Goal: Task Accomplishment & Management: Use online tool/utility

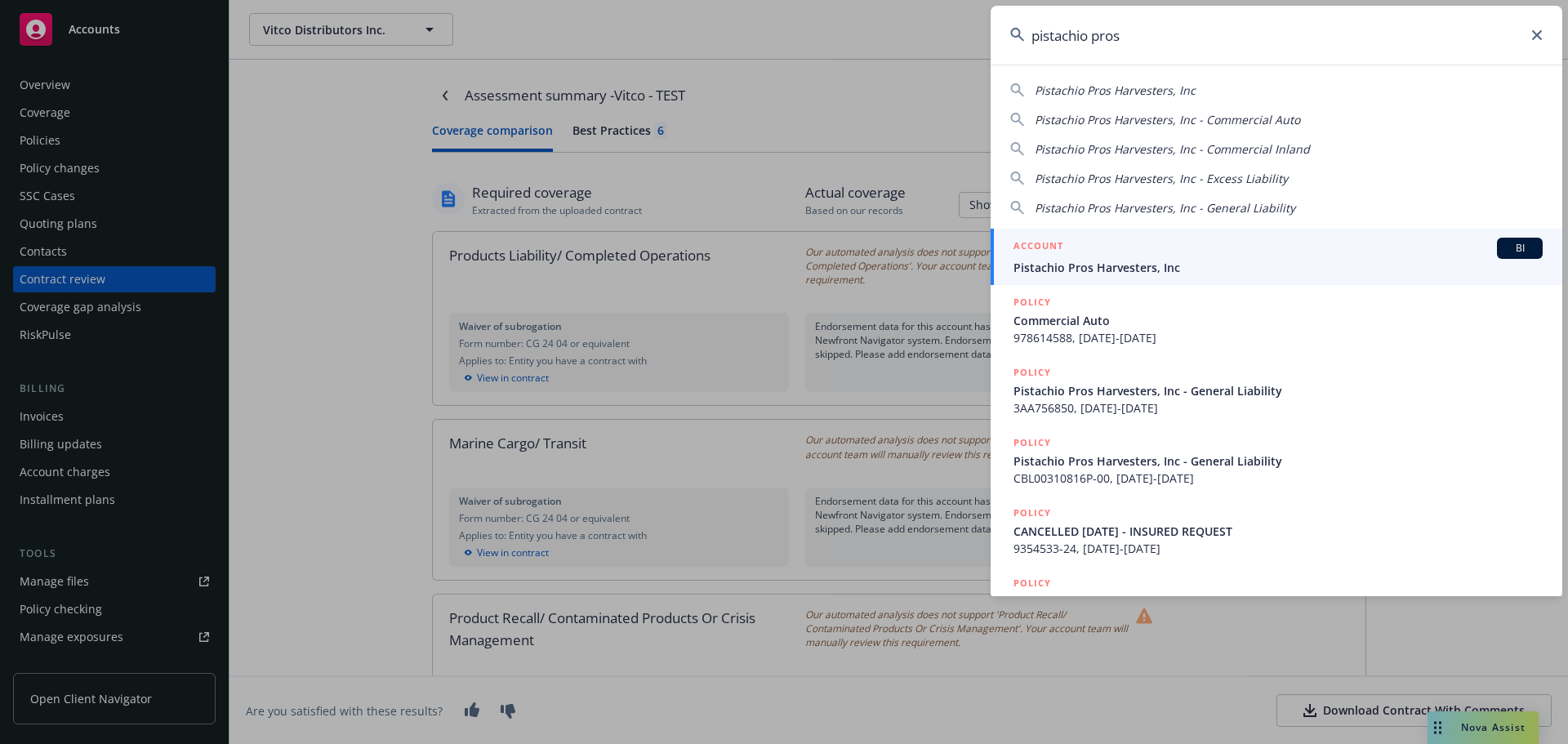
scroll to position [2584, 0]
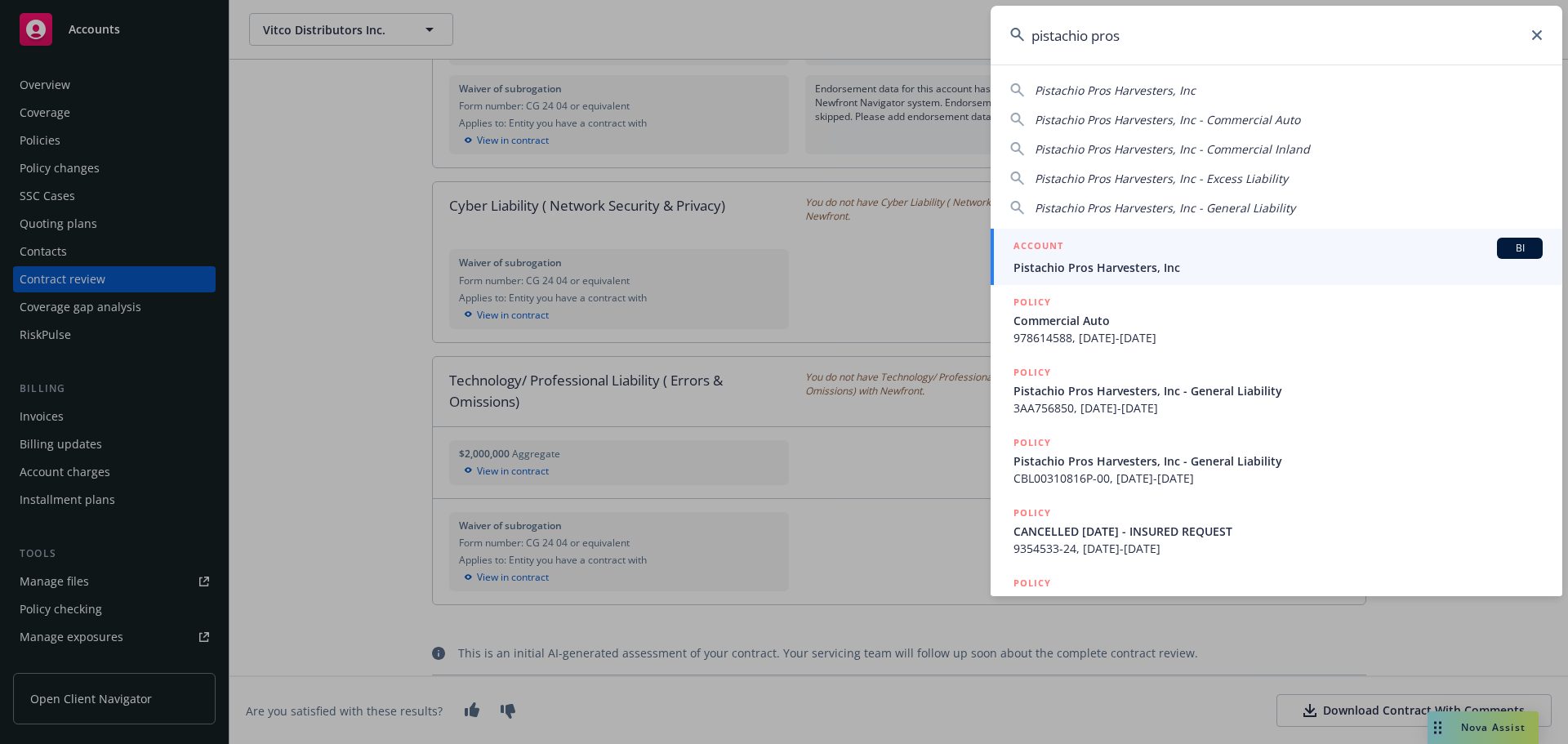
click at [1290, 264] on span "Pistachio Pros Harvesters, Inc" at bounding box center [1278, 267] width 530 height 17
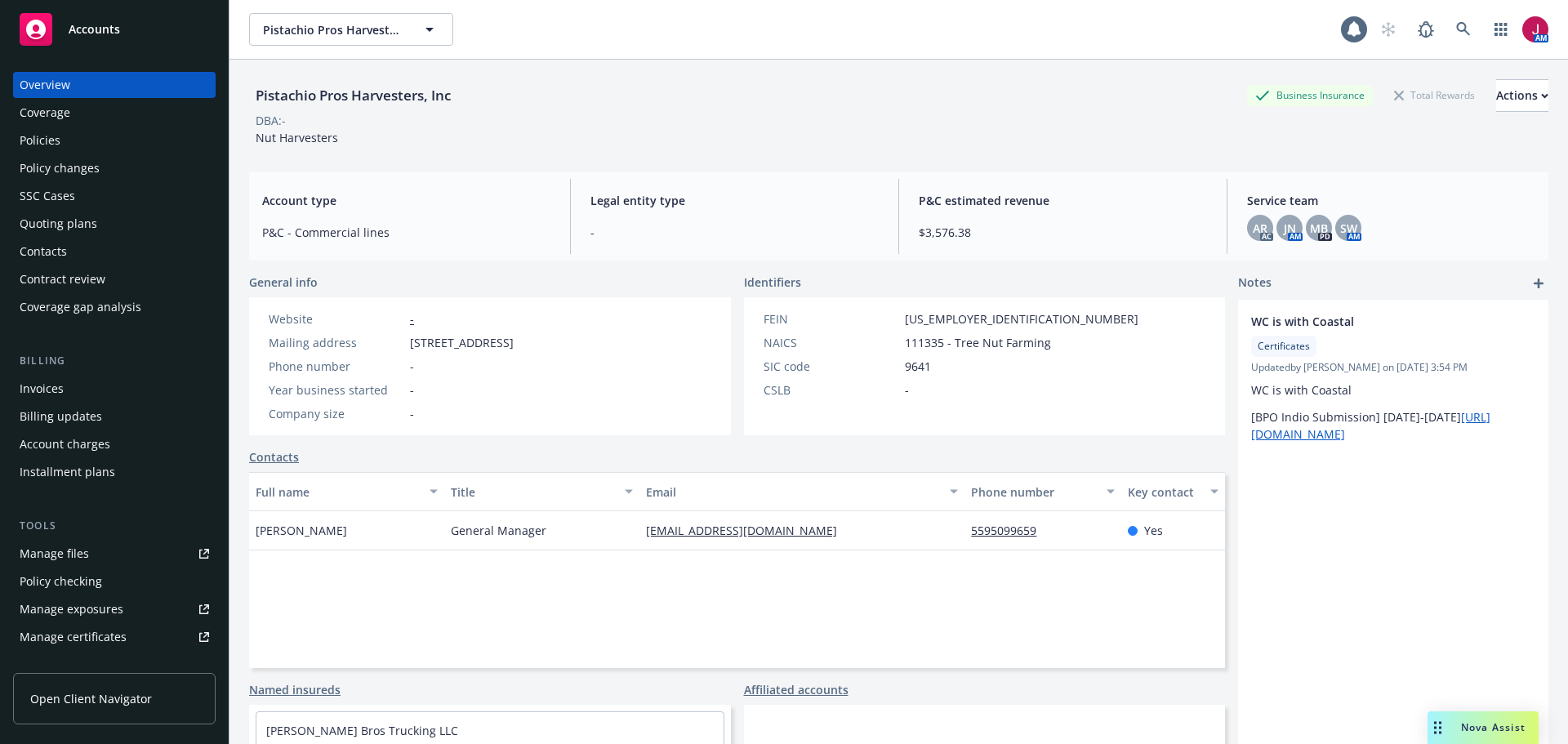
click at [71, 128] on div "Policies" at bounding box center [114, 140] width 189 height 26
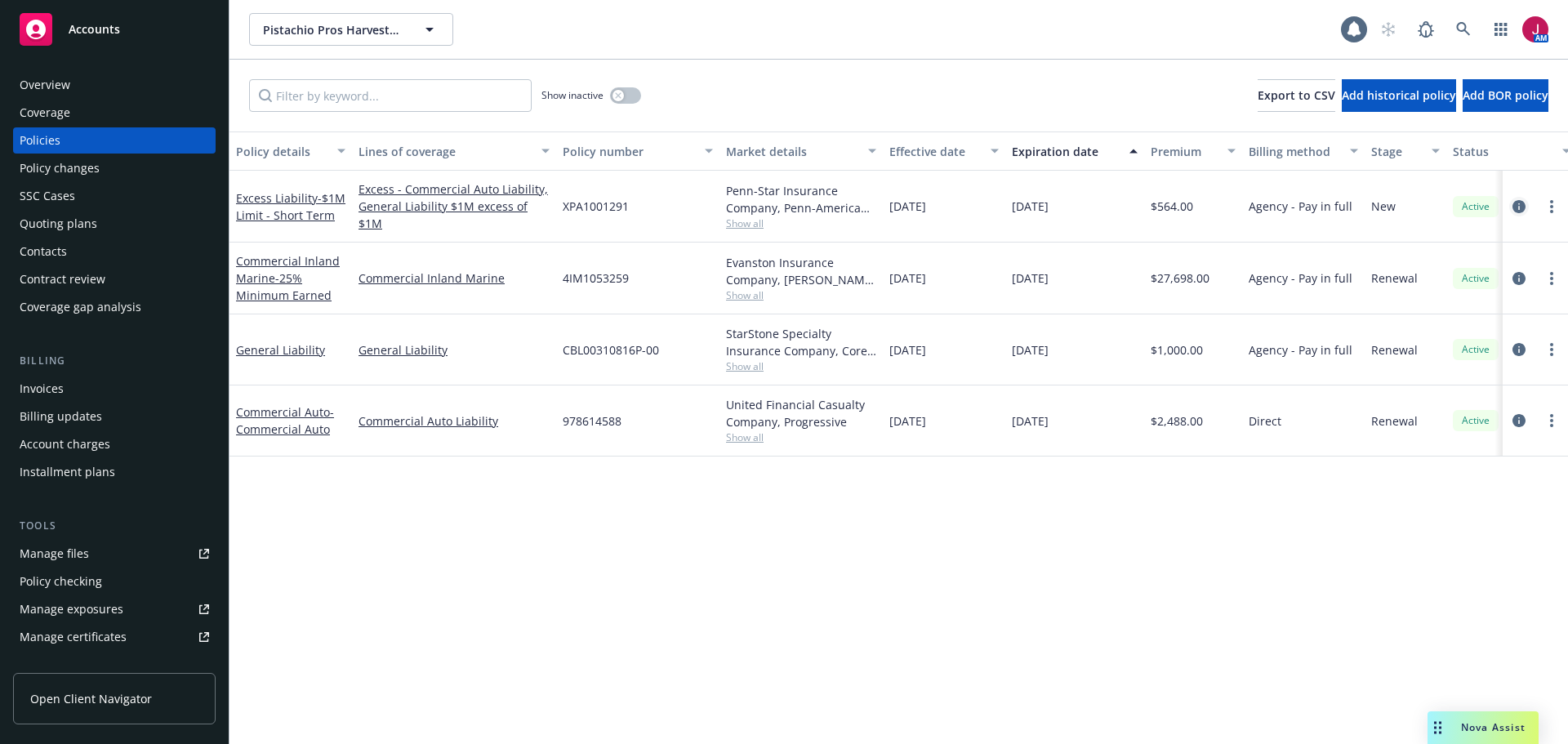
click at [1520, 211] on icon "circleInformation" at bounding box center [1519, 206] width 13 height 13
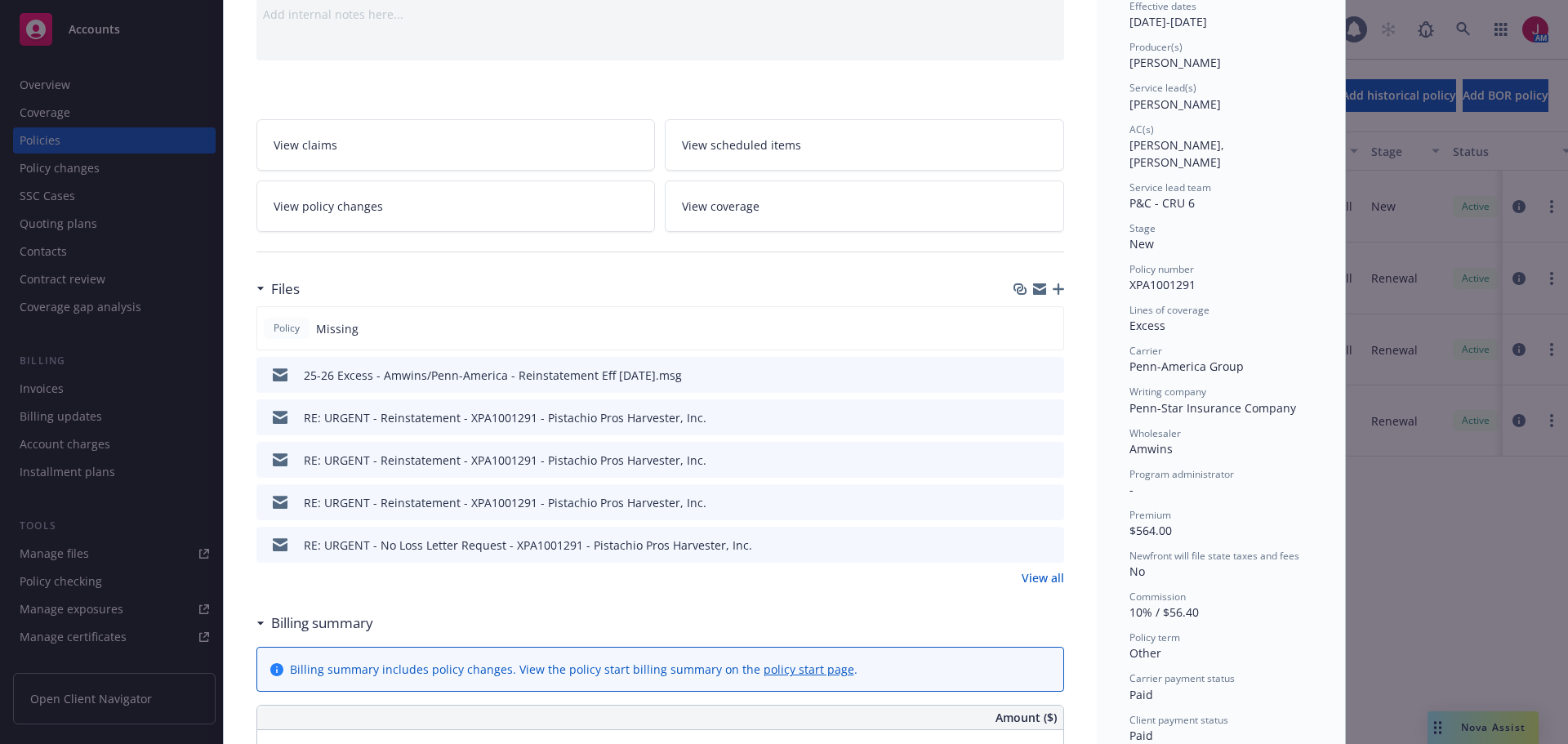
scroll to position [190, 0]
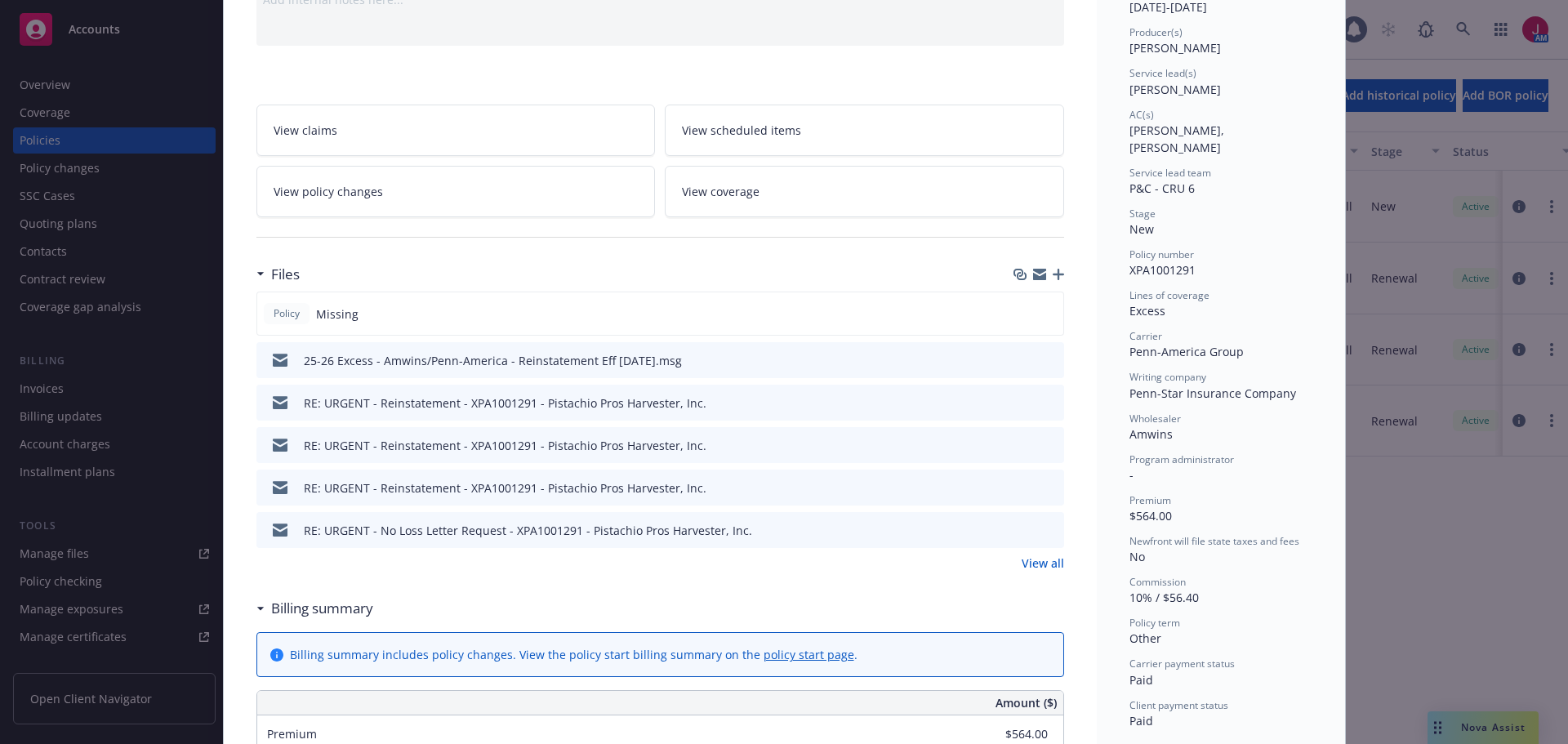
click at [1047, 572] on link "View all" at bounding box center [1042, 563] width 42 height 17
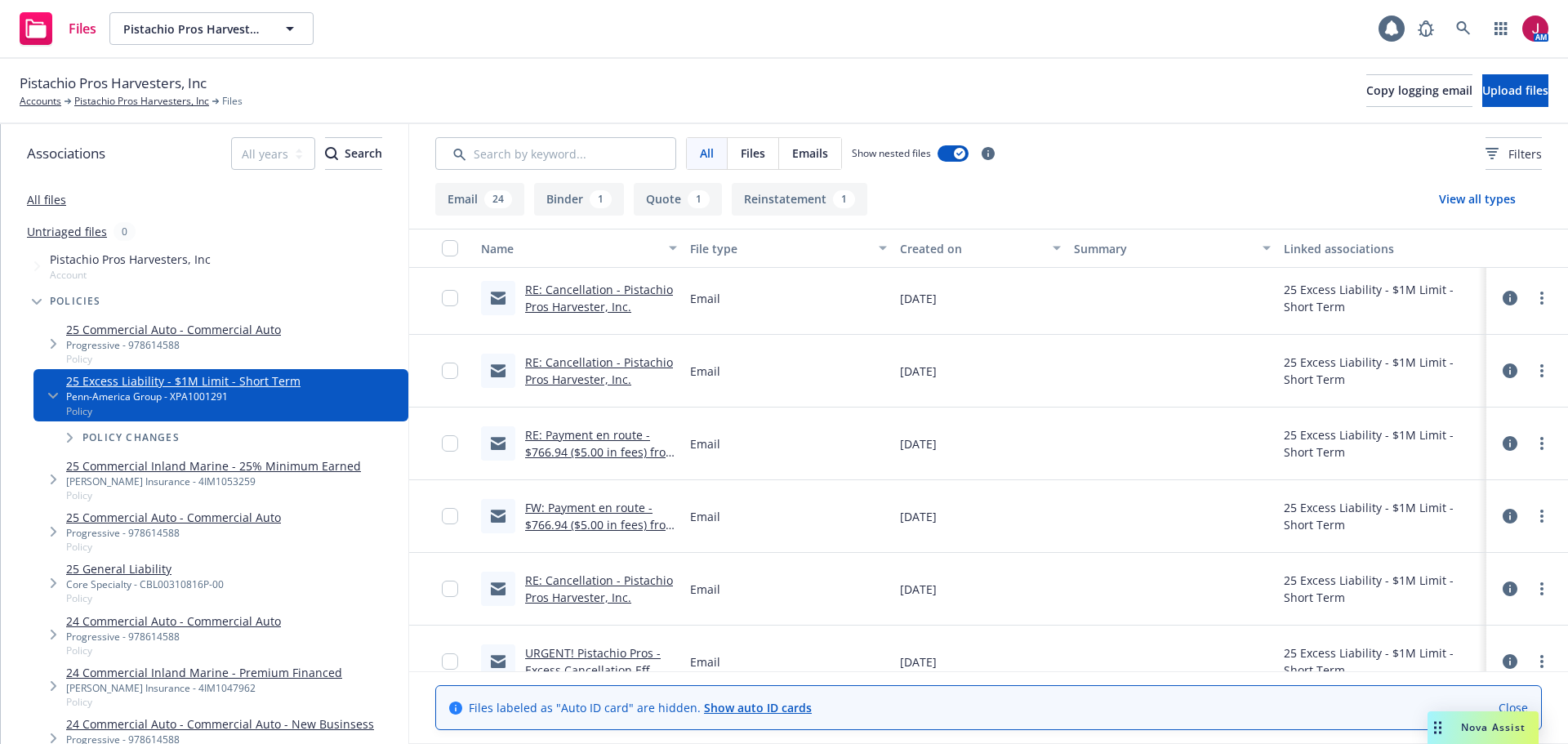
scroll to position [781, 0]
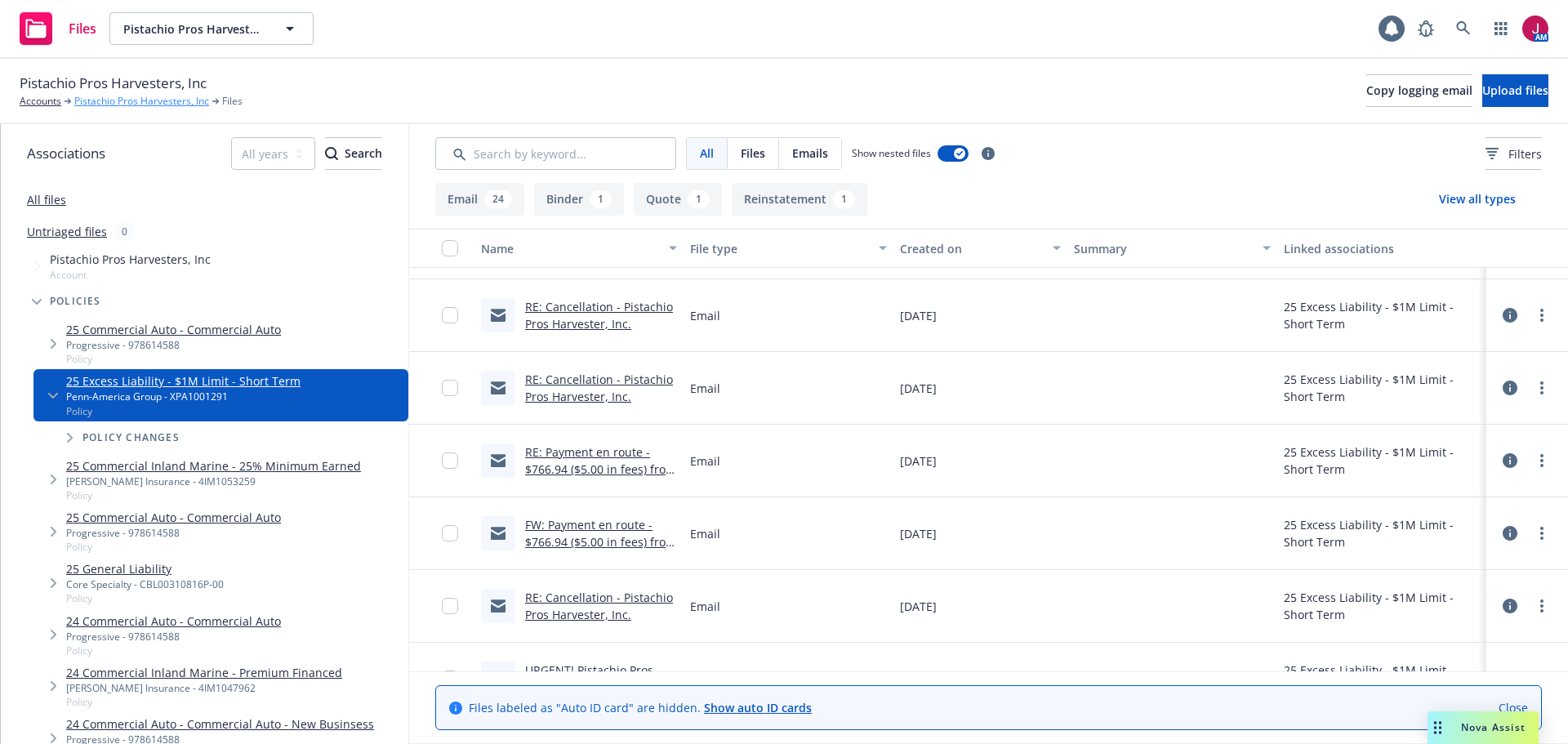
click at [149, 97] on link "Pistachio Pros Harvesters, Inc" at bounding box center [142, 101] width 134 height 14
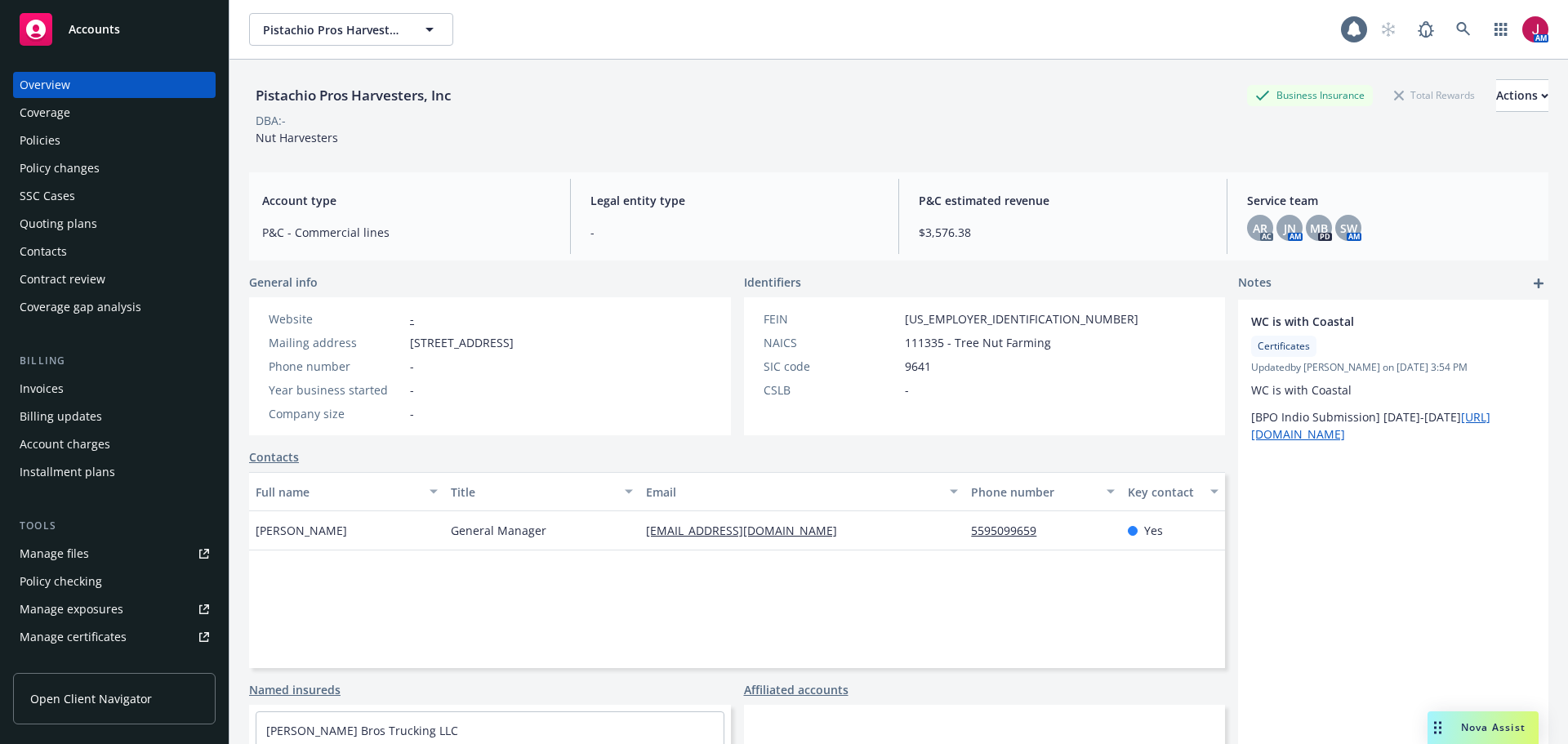
click at [53, 147] on div "Policies" at bounding box center [40, 140] width 41 height 26
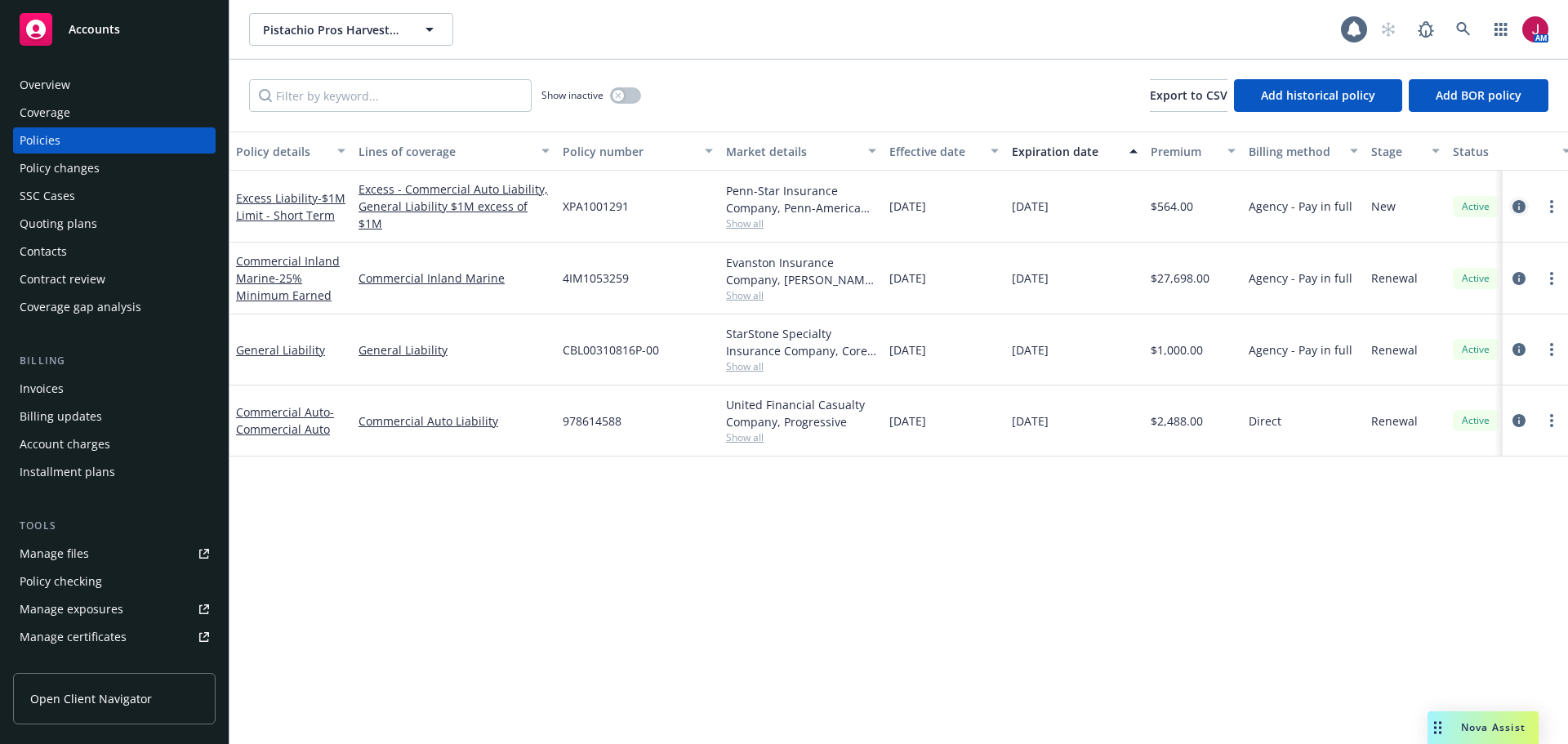
click at [1520, 210] on icon "circleInformation" at bounding box center [1519, 206] width 13 height 13
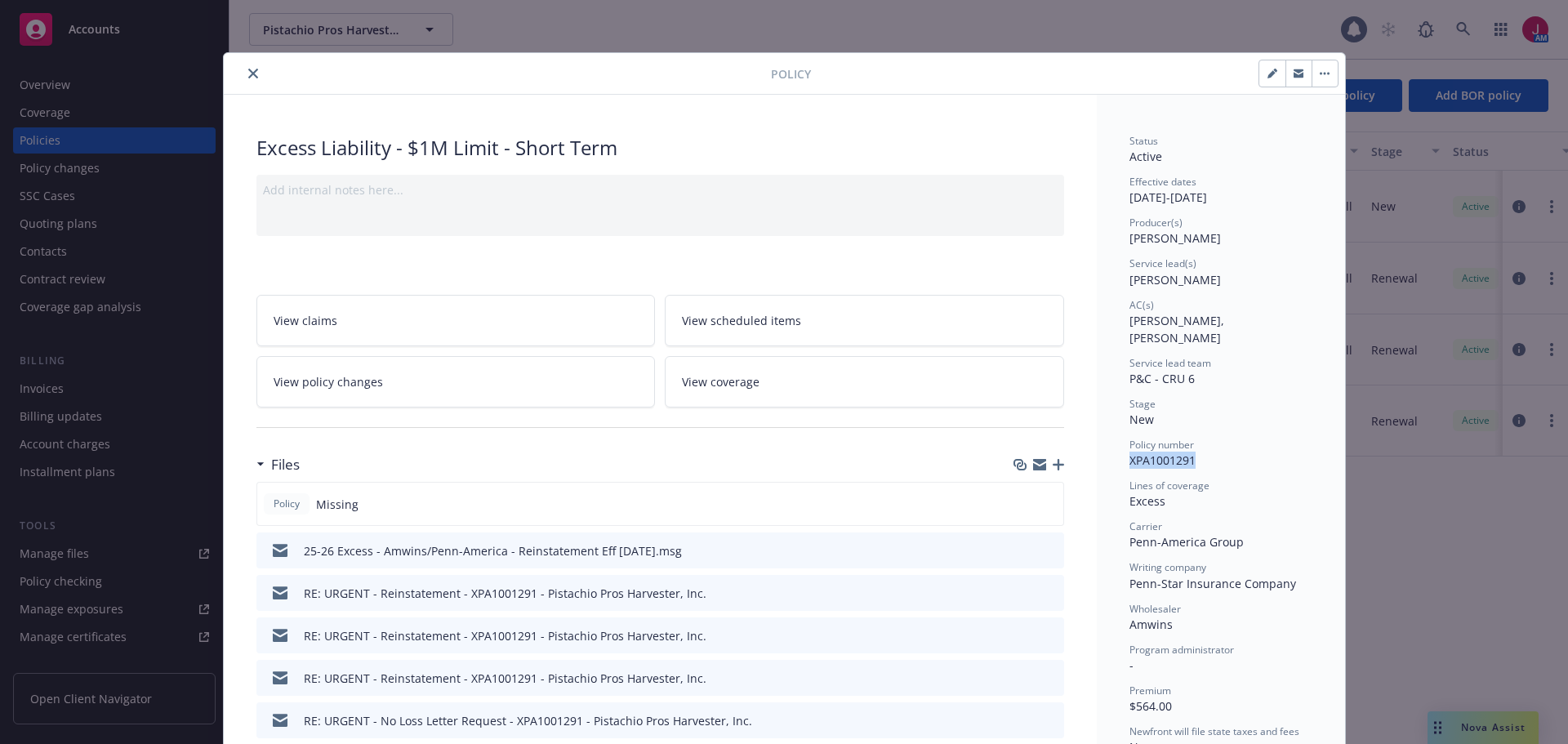
drag, startPoint x: 1124, startPoint y: 442, endPoint x: 1187, endPoint y: 442, distance: 63.0
click at [1187, 453] on span "XPA1001291" at bounding box center [1163, 460] width 66 height 15
copy span "XPA1001291"
click at [1297, 71] on button "button" at bounding box center [1298, 73] width 26 height 26
click at [1053, 467] on icon "button" at bounding box center [1058, 464] width 12 height 12
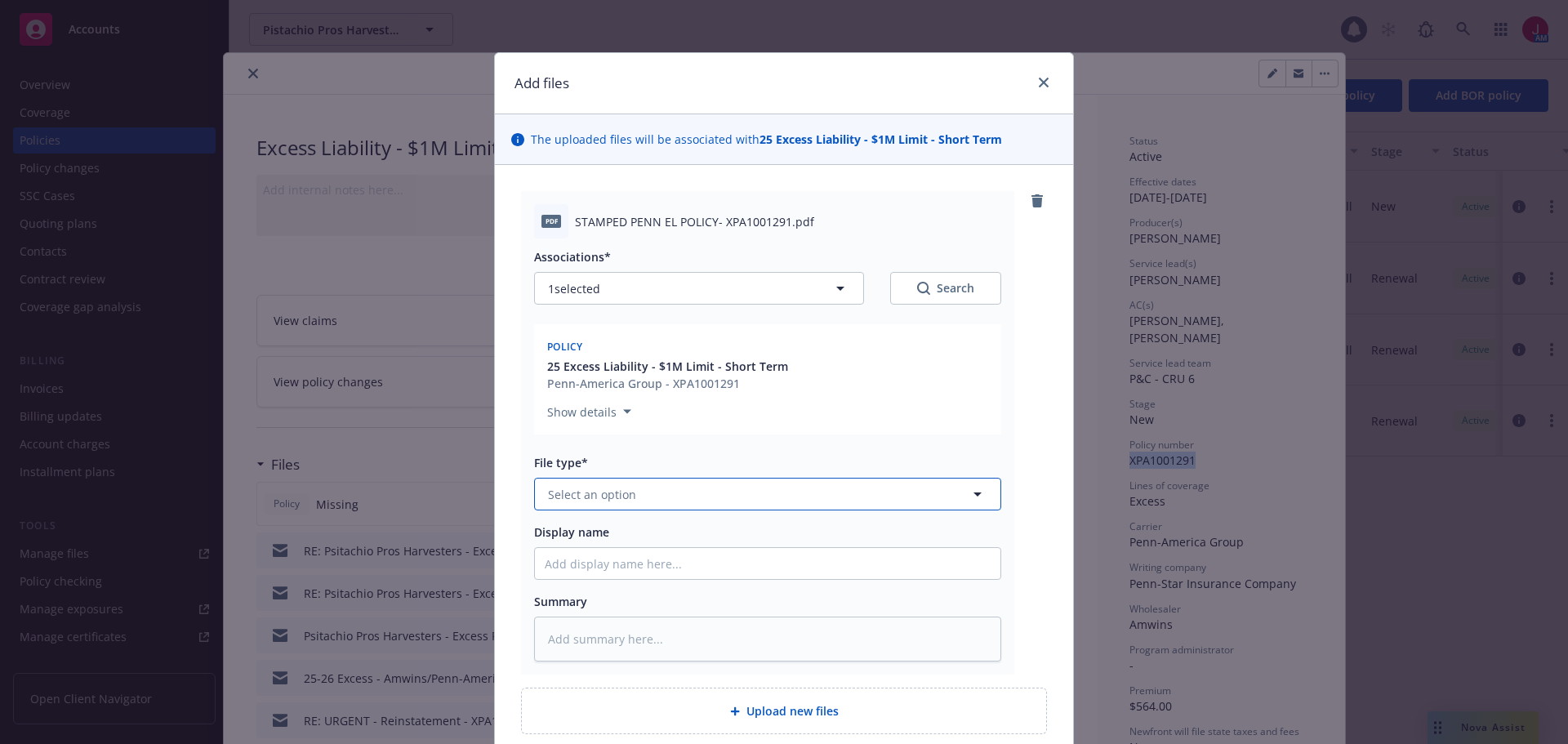
click at [685, 497] on button "Select an option" at bounding box center [767, 494] width 467 height 32
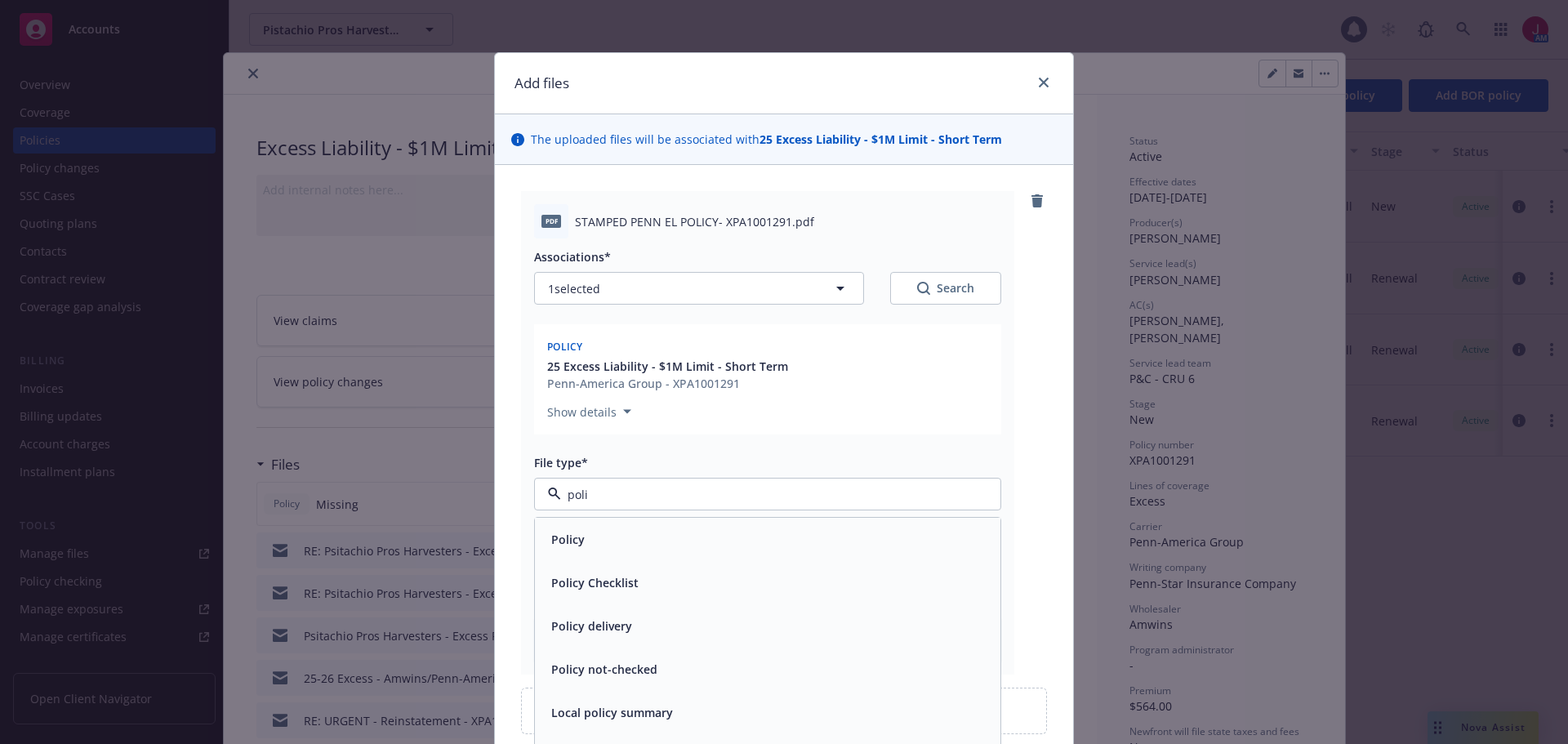
type input "polic"
click at [779, 553] on div "Policy" at bounding box center [768, 540] width 466 height 43
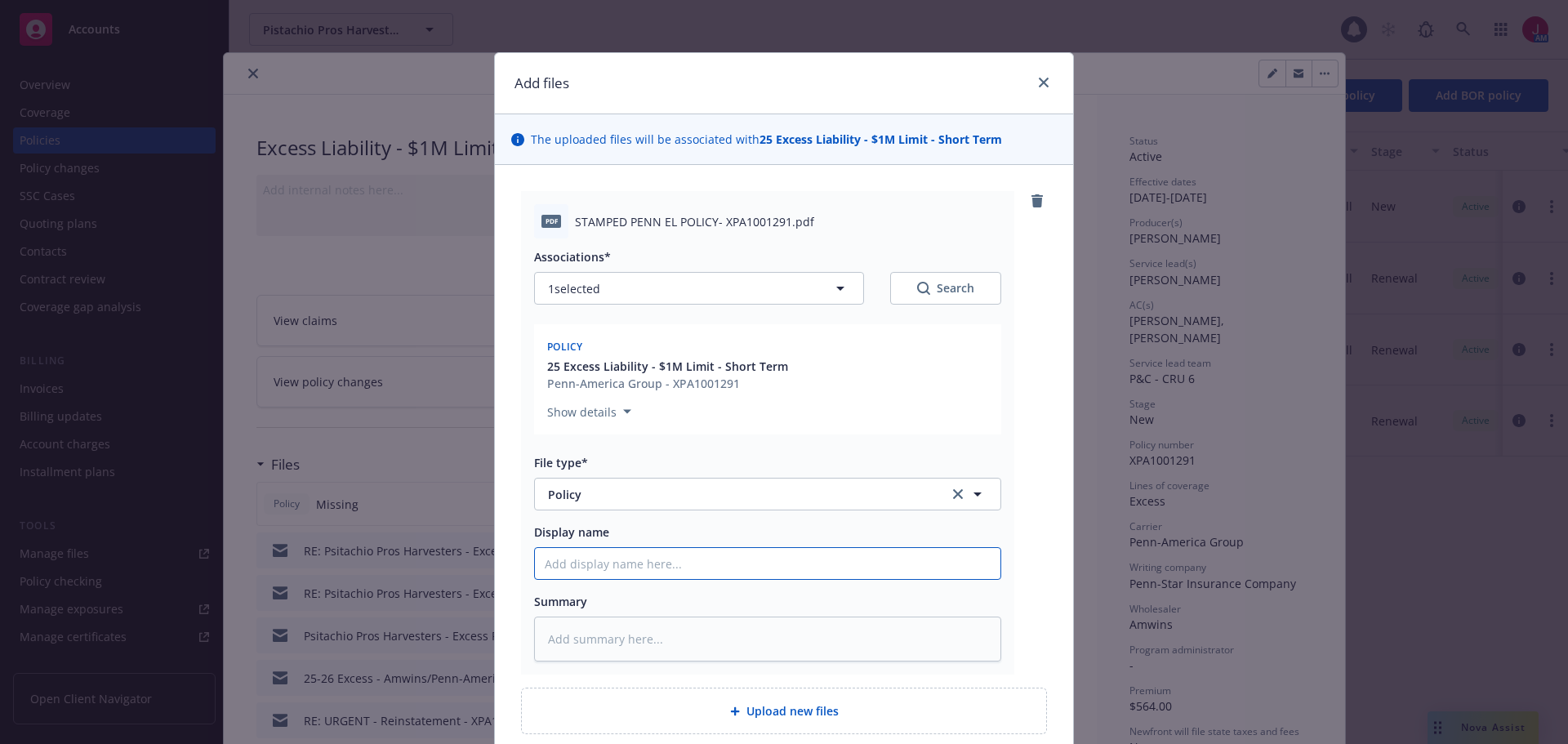
click at [745, 559] on input "Display name" at bounding box center [768, 564] width 466 height 31
type textarea "x"
type input "2"
type textarea "x"
type input "25"
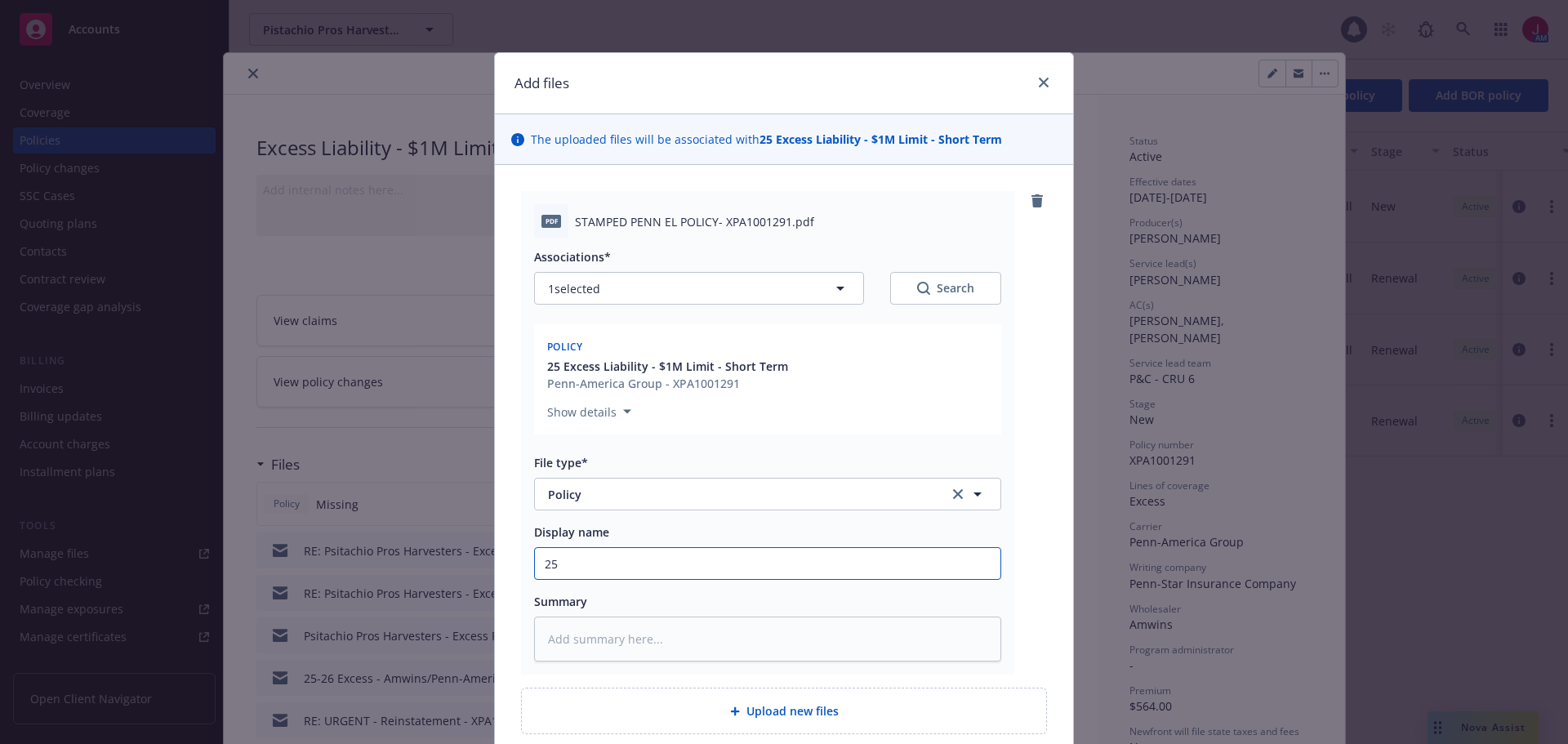
type textarea "x"
type input "25-"
type textarea "x"
type input "25-2"
type textarea "x"
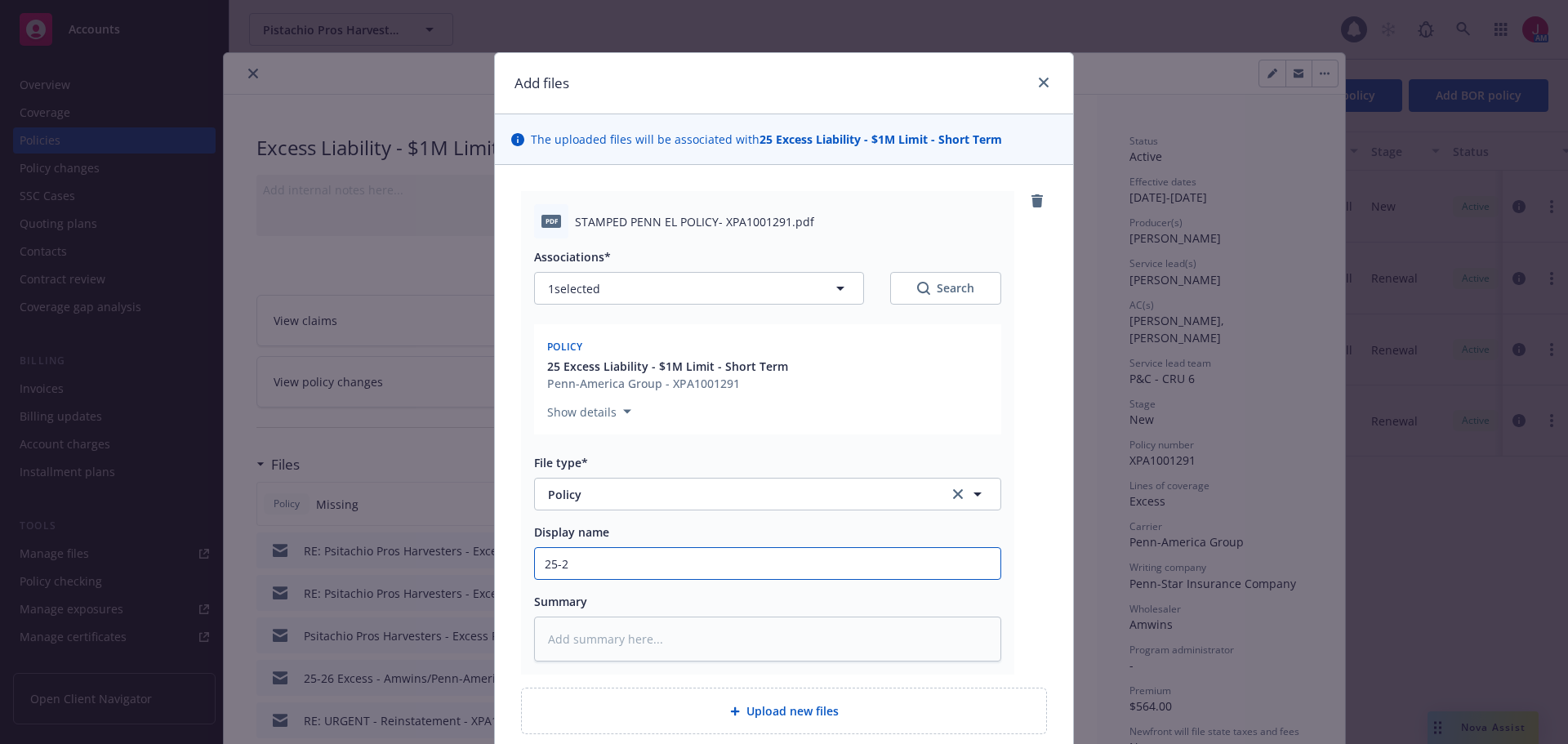
type input "25-26"
type textarea "x"
type input "25-26"
type textarea "x"
type input "25-26 E"
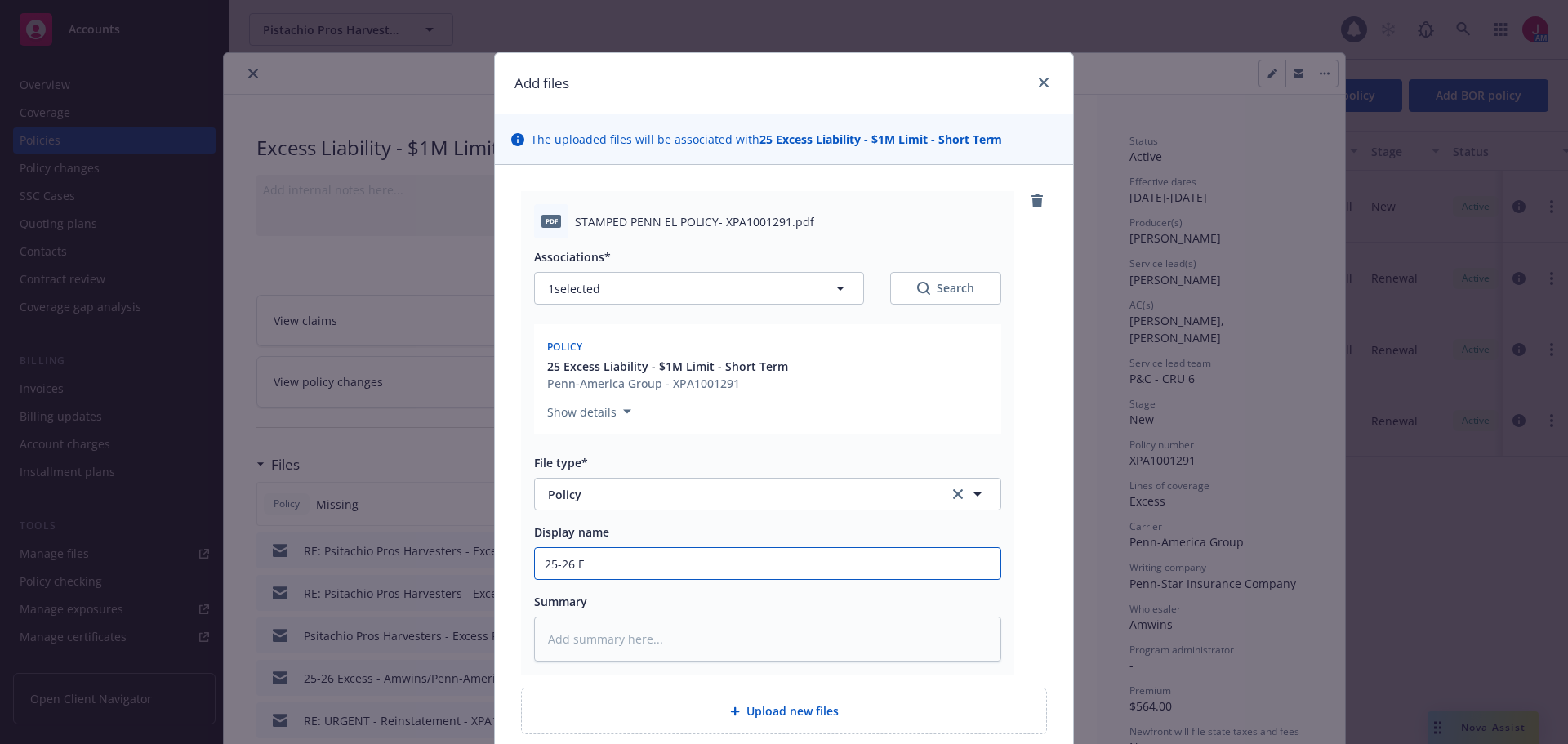
type textarea "x"
type input "25-26 Ex"
type textarea "x"
type input "25-26 Exc"
type textarea "x"
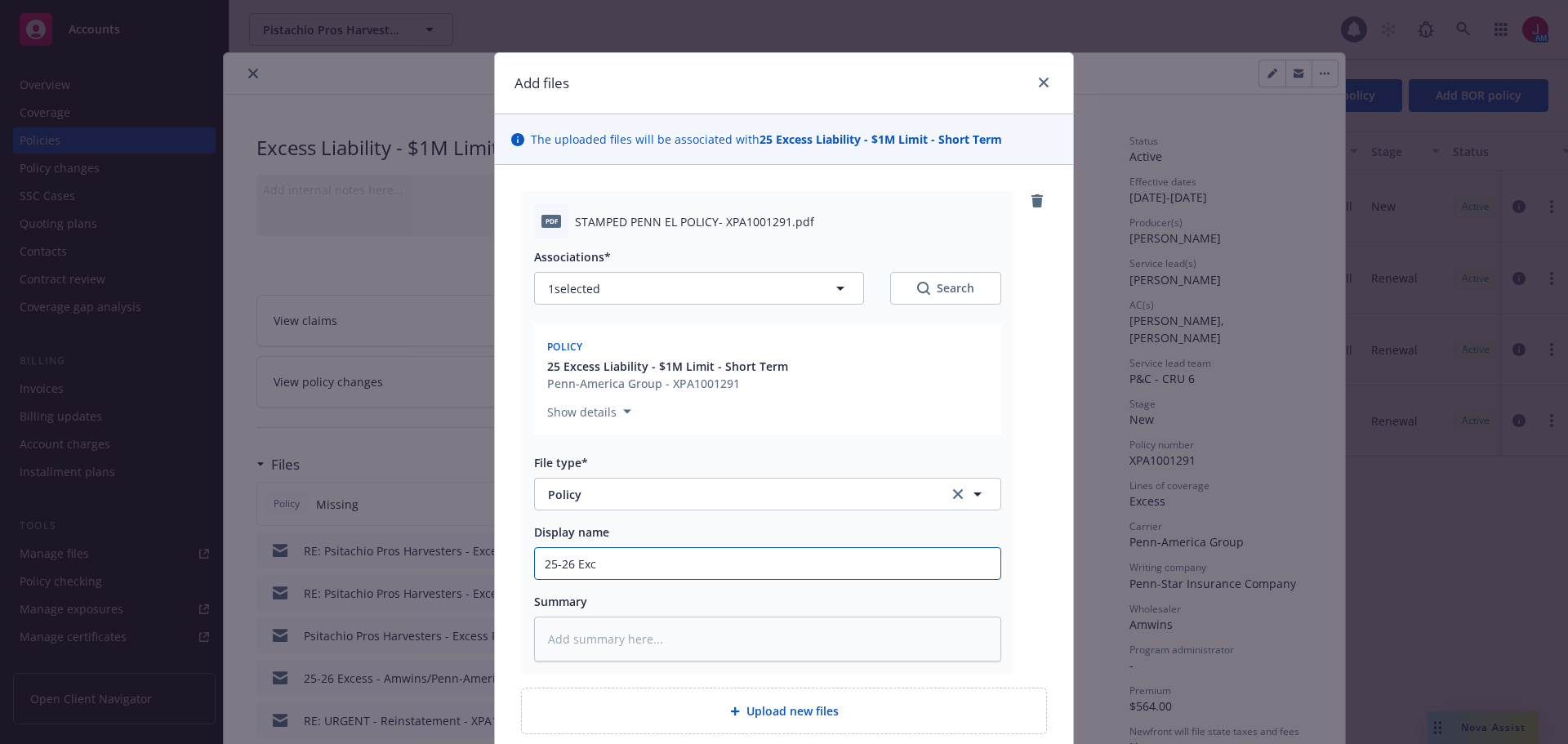
type input "25-26 Exce"
type textarea "x"
type input "25-26 Exces"
type textarea "x"
type input "25-26 Excess"
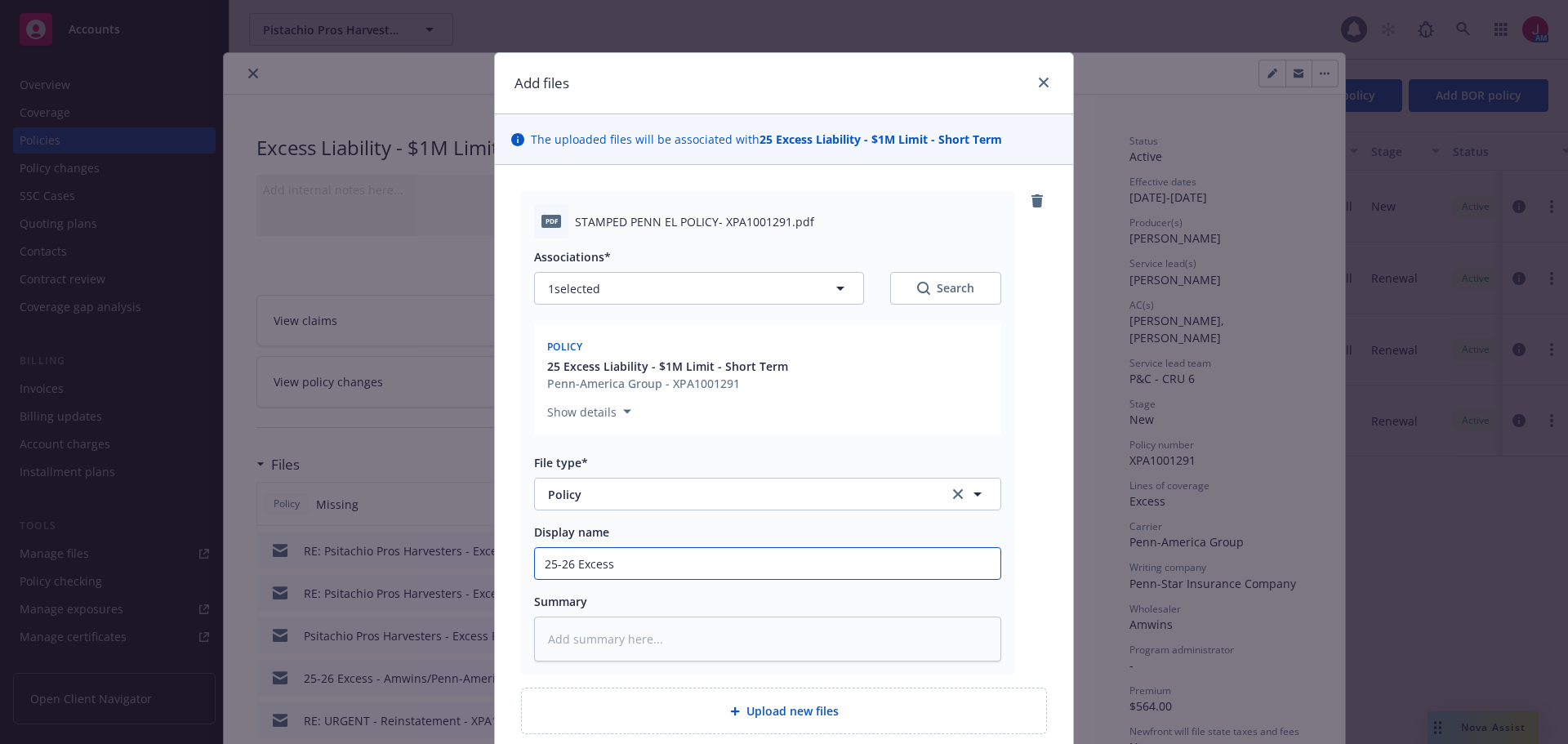
type textarea "x"
type input "25-26 Excess"
type textarea "x"
type input "25-26 Excess P"
type textarea "x"
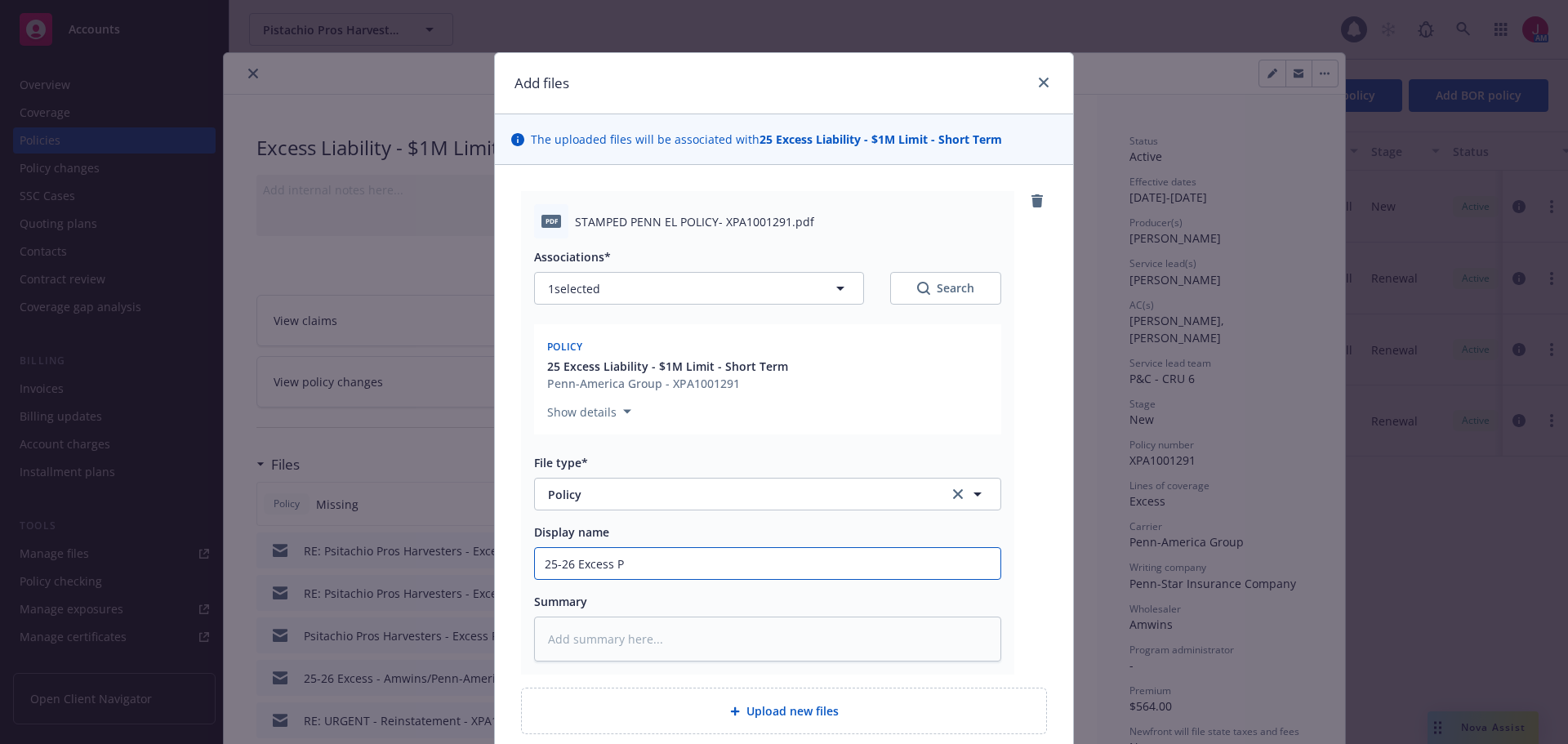
type input "25-26 Excess Po"
type textarea "x"
type input "25-26 Excess Pol"
type textarea "x"
type input "25-26 Excess Poli"
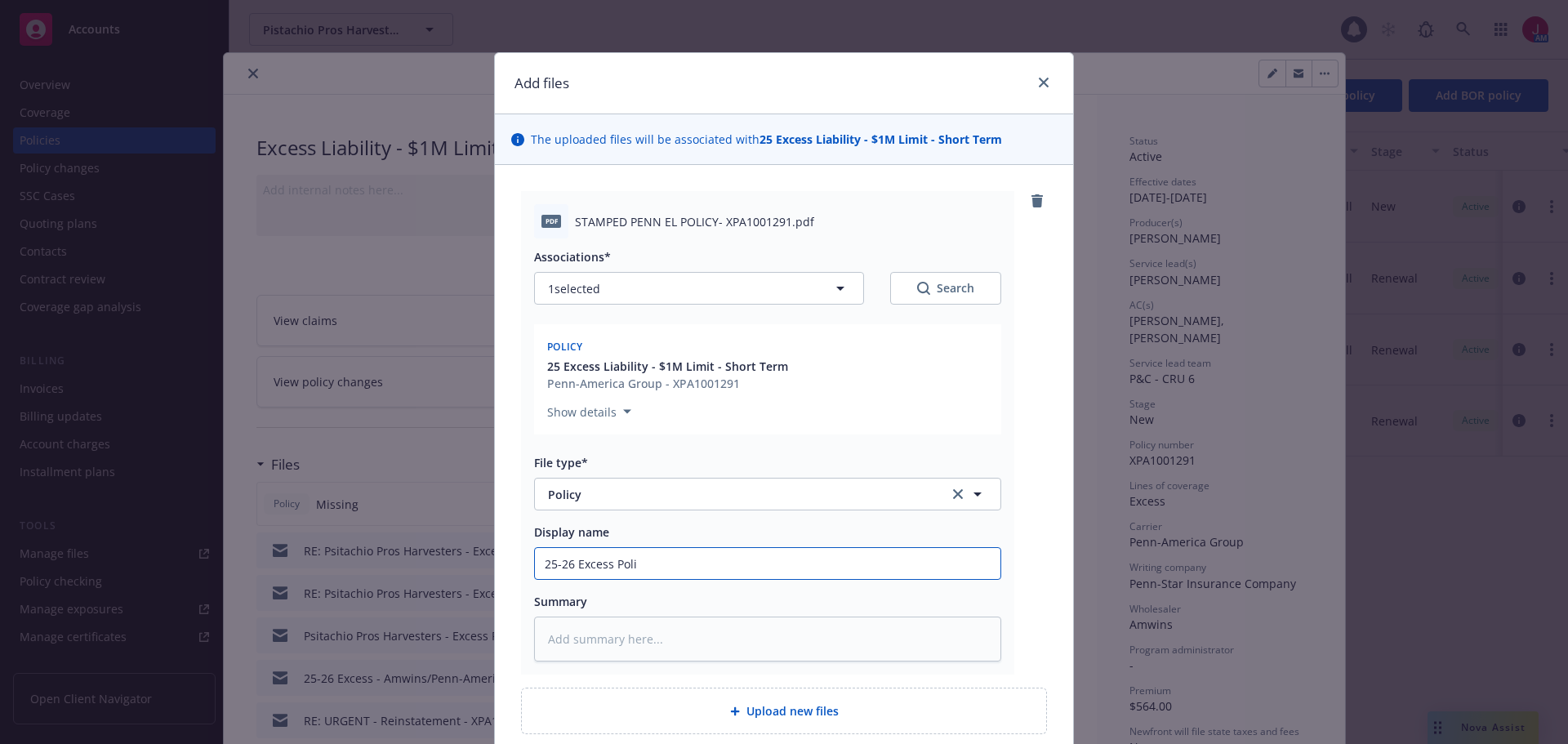
type textarea "x"
type input "25-26 Excess Polic"
type textarea "x"
type input "25-26 Excess Policy"
type textarea "x"
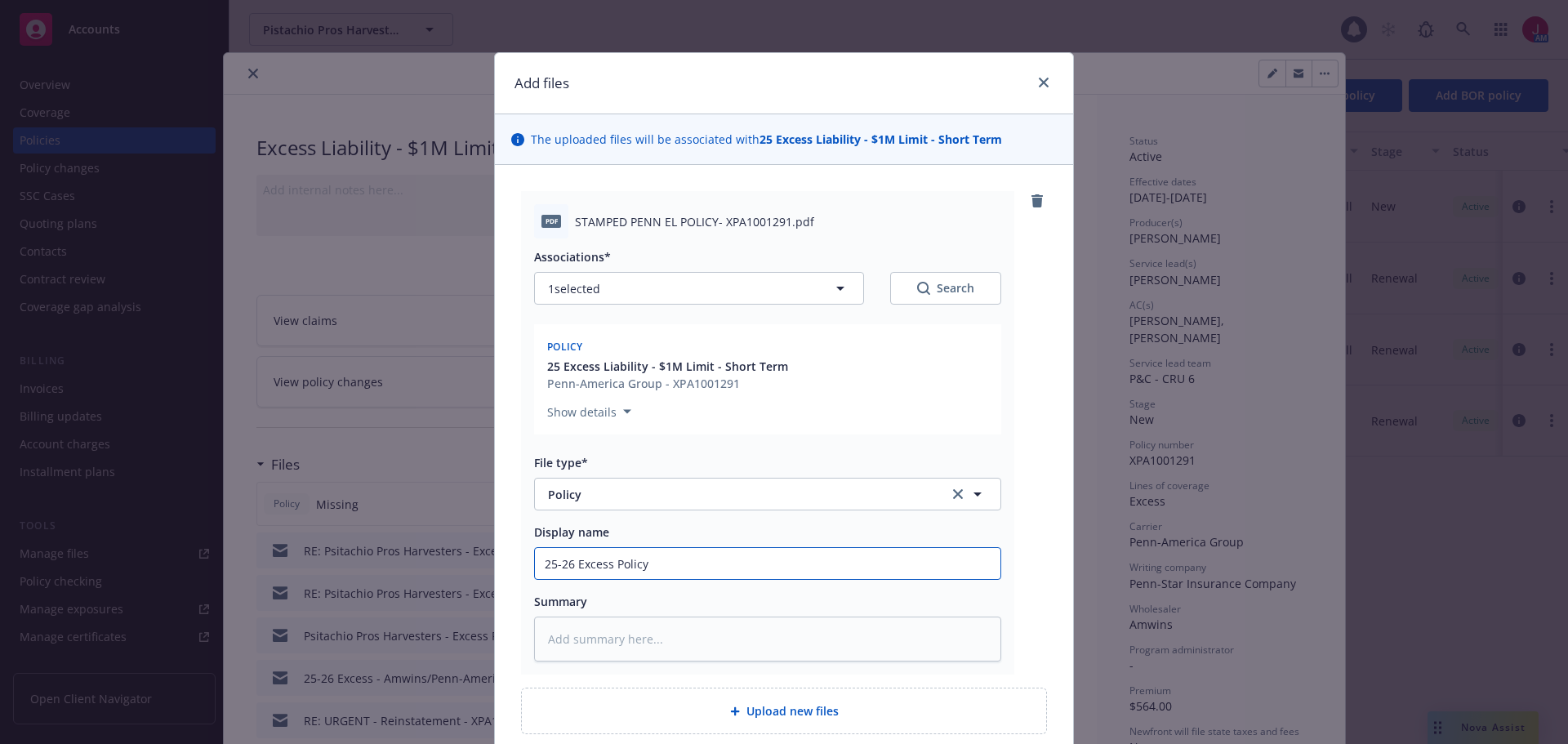
type input "25-26 Excess Policy"
type textarea "x"
type input "25-26 Excess Policy -"
type textarea "x"
type input "25-26 Excess Policy -"
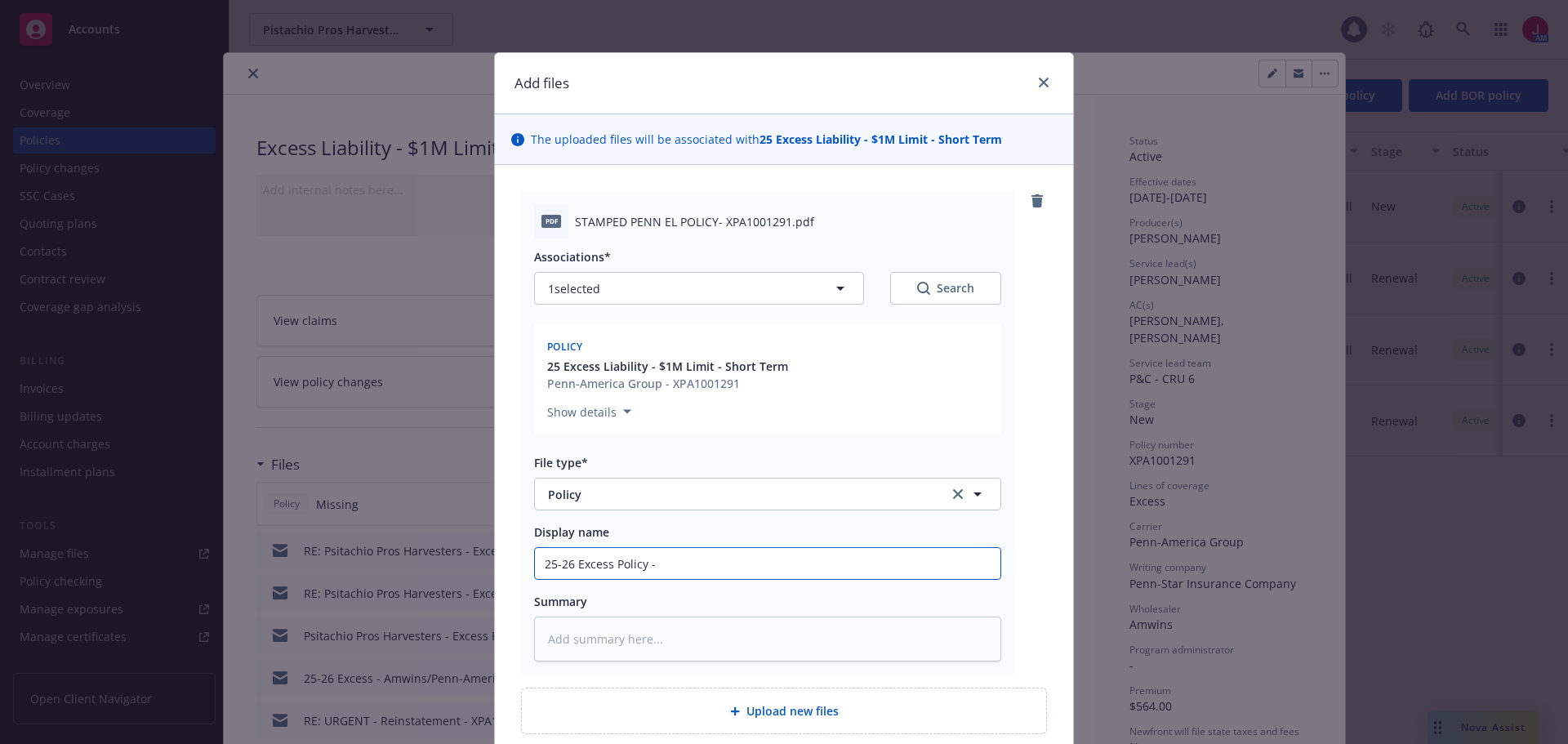
type textarea "x"
type input "25-26 Excess Policy - P"
type textarea "x"
type input "25-26 Excess Policy - Pe"
type textarea "x"
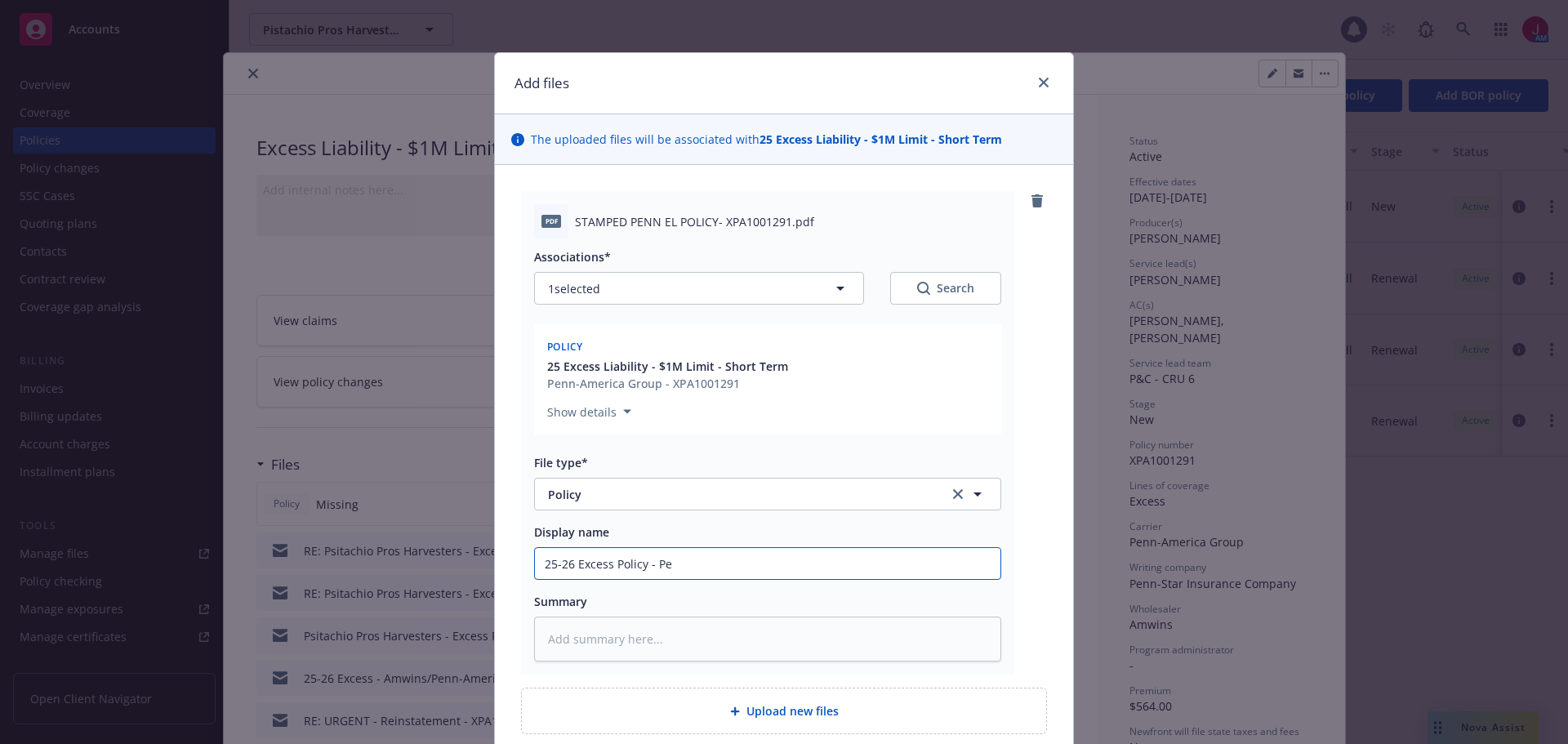
type input "25-26 Excess Policy - Pen"
type textarea "x"
type input "25-26 Excess Policy - Penn"
type textarea "x"
type input "25-26 Excess Policy - Penn"
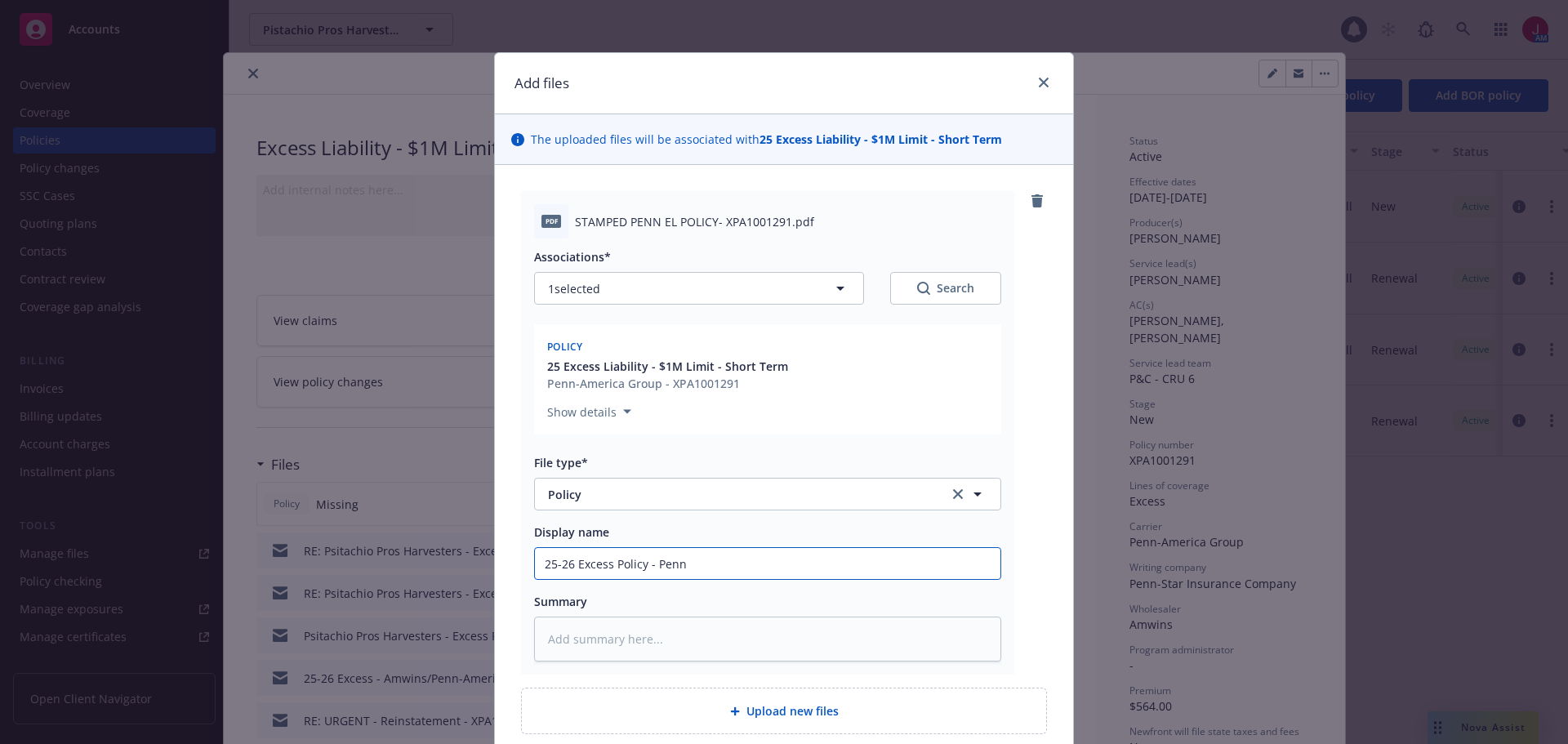
type textarea "x"
type input "25-26 Excess Policy - Penn S"
type textarea "x"
type input "25-26 Excess Policy - Penn St"
type textarea "x"
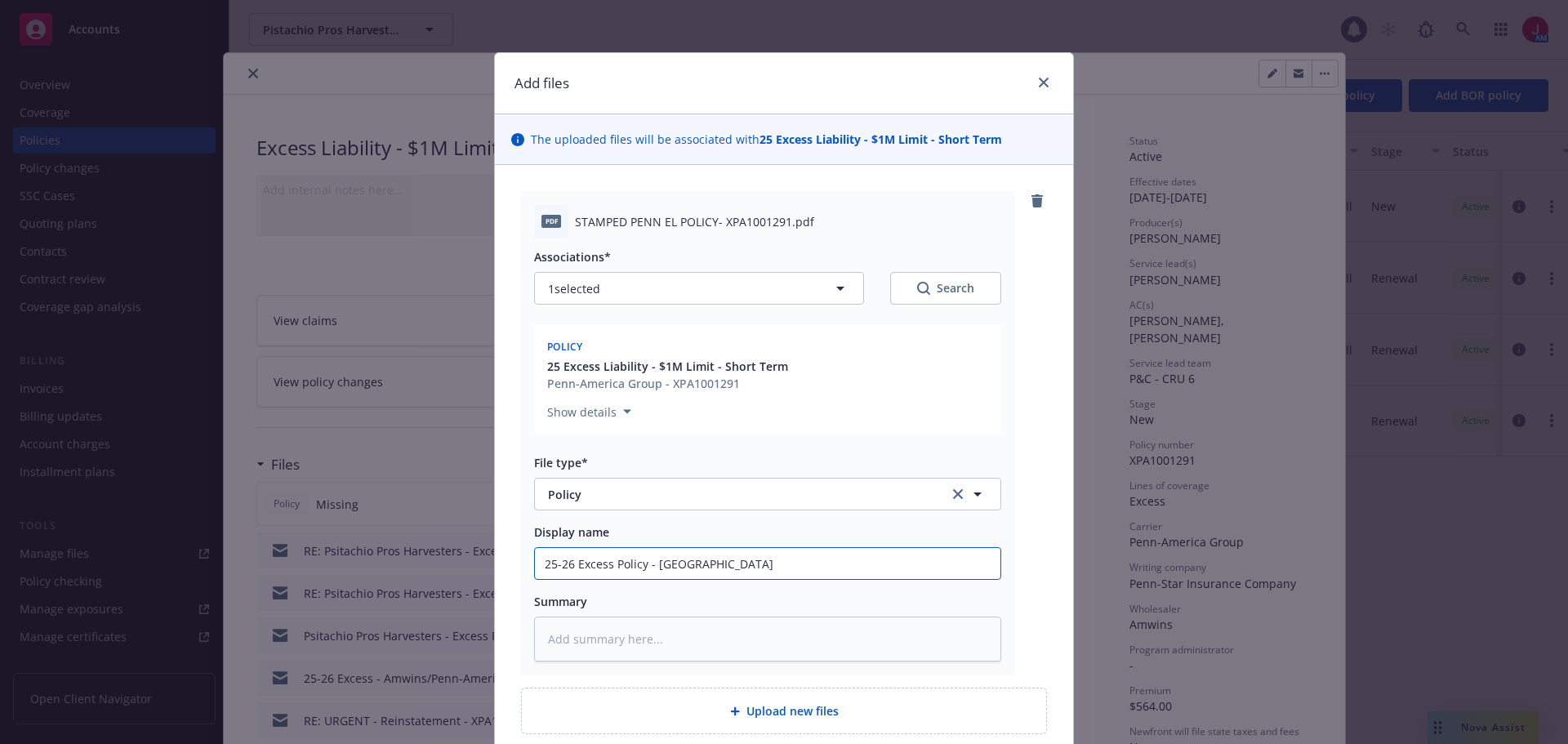
type input "25-26 Excess Policy - Penn Star"
type textarea "x"
type input "25-26 Excess Policy - Penn Star"
click at [1021, 558] on div "pdf STAMPED PENN EL POLICY- XPA1001291.pdf Associations* 1 selected Search Poli…" at bounding box center [784, 433] width 526 height 484
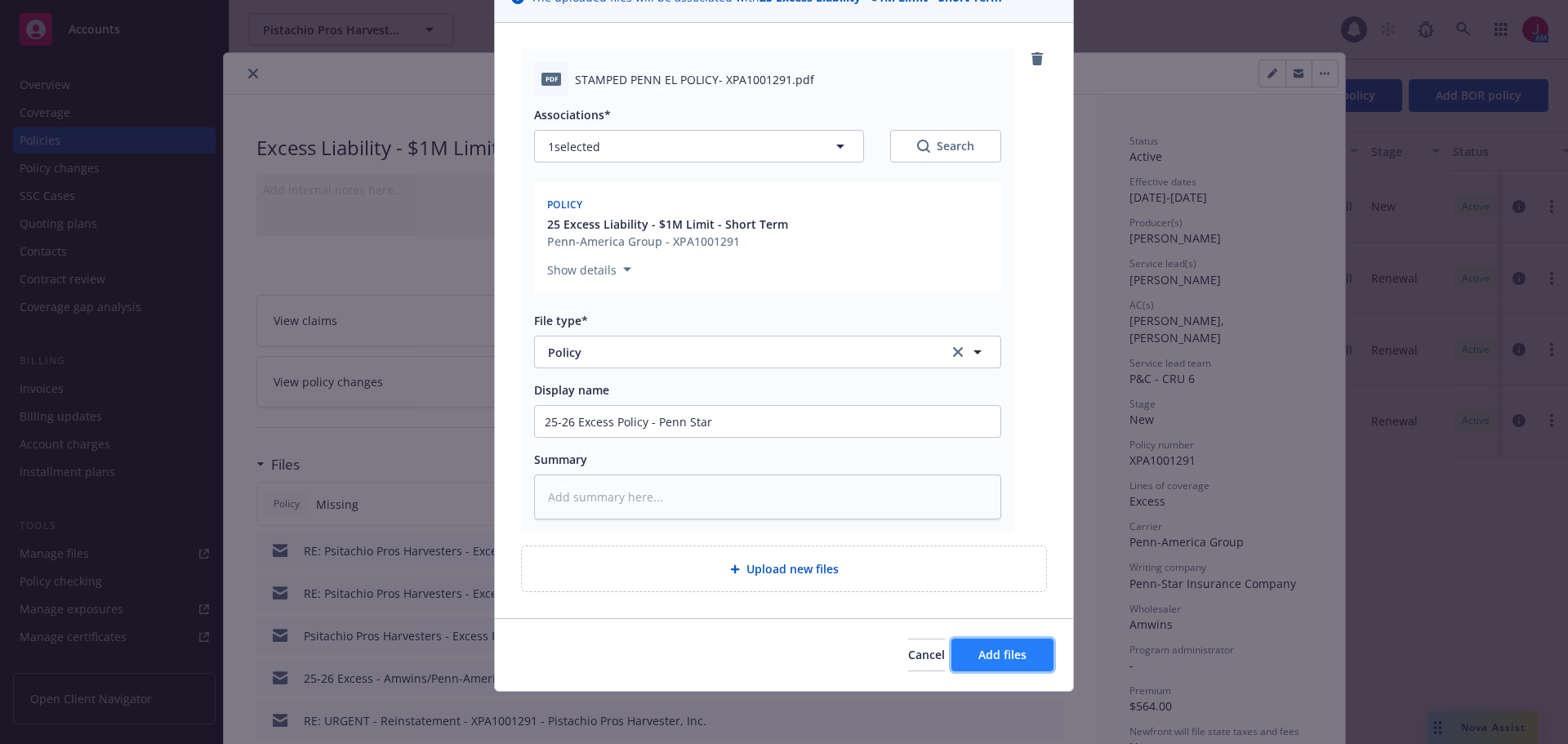
click at [1015, 652] on span "Add files" at bounding box center [1003, 654] width 48 height 15
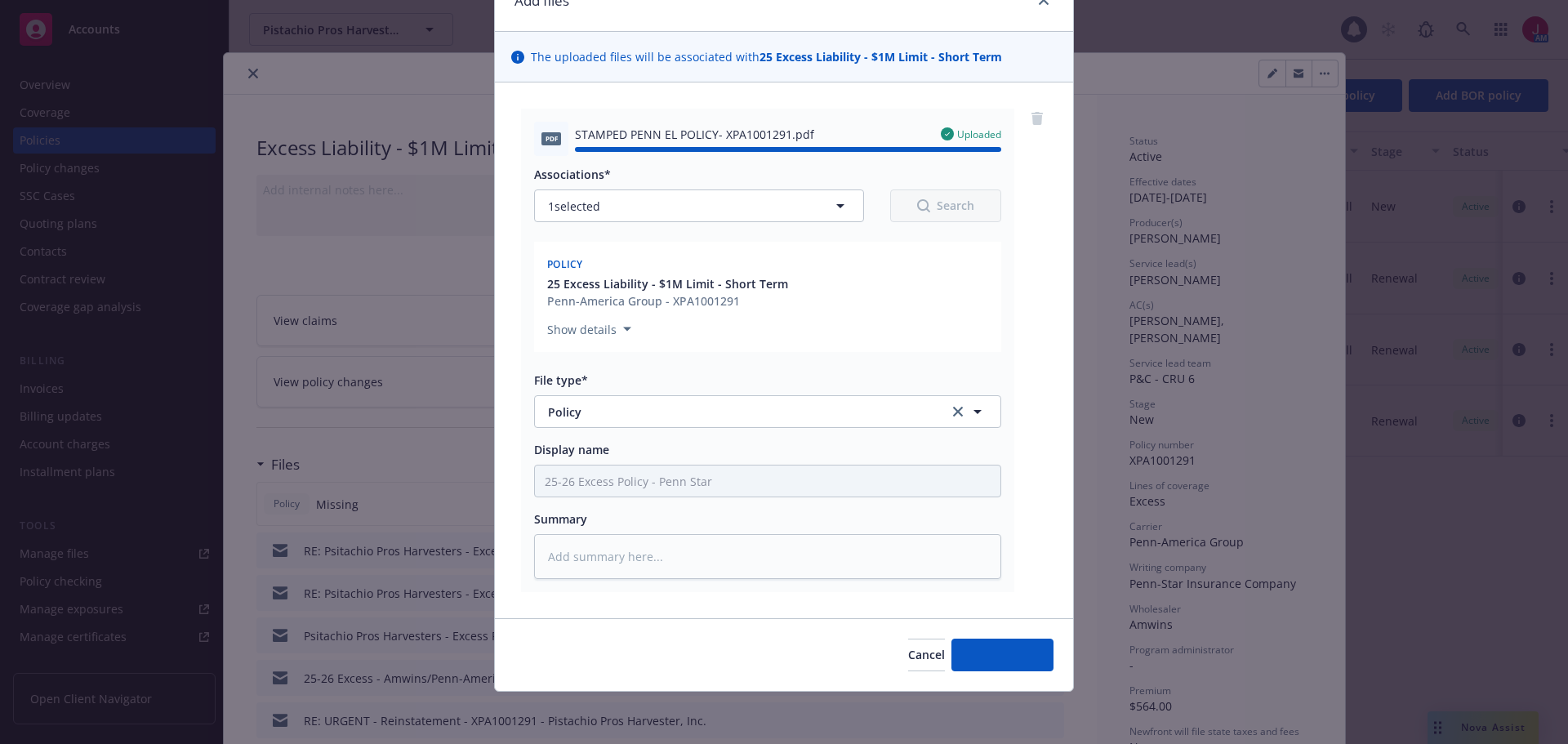
type textarea "x"
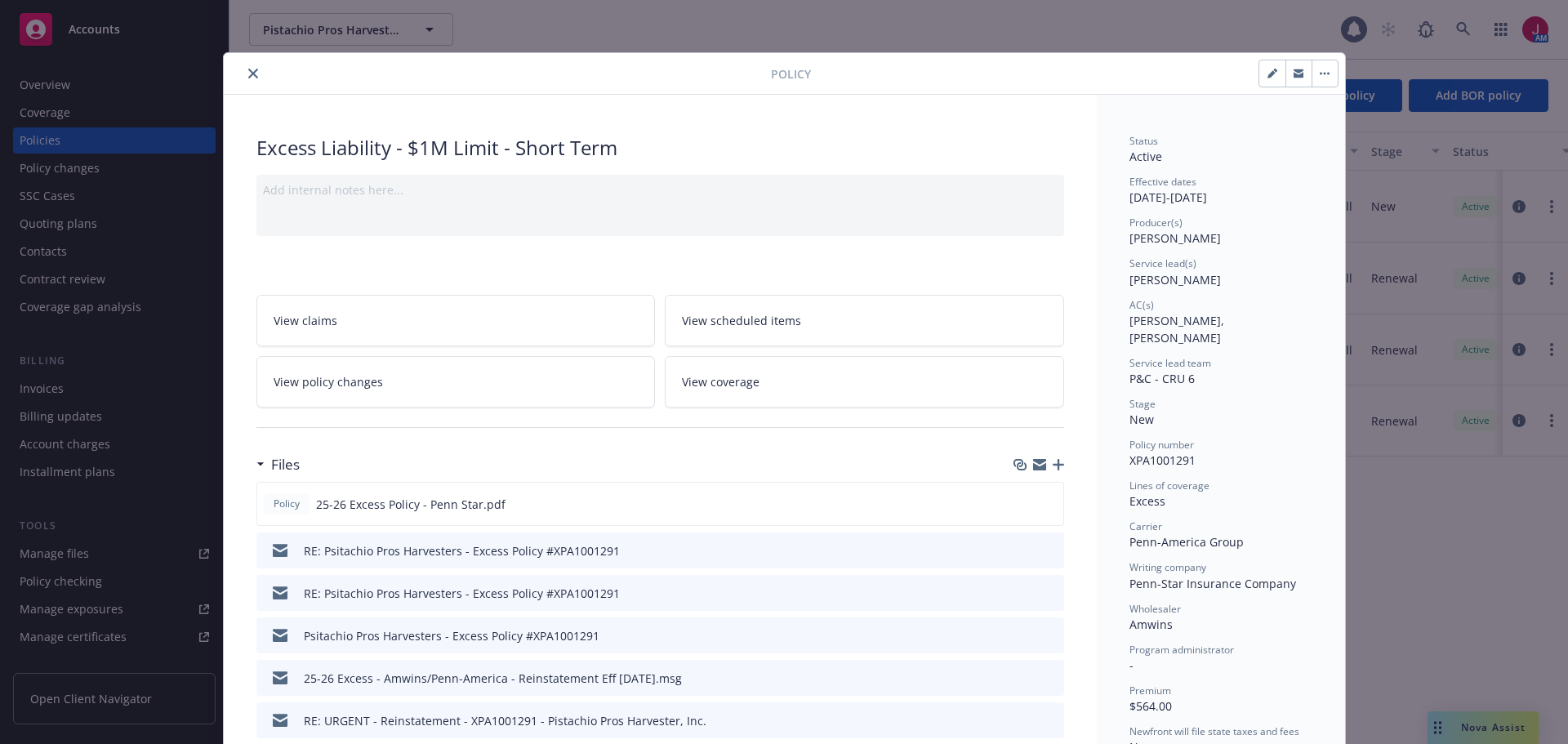
click at [244, 72] on button "close" at bounding box center [254, 74] width 20 height 20
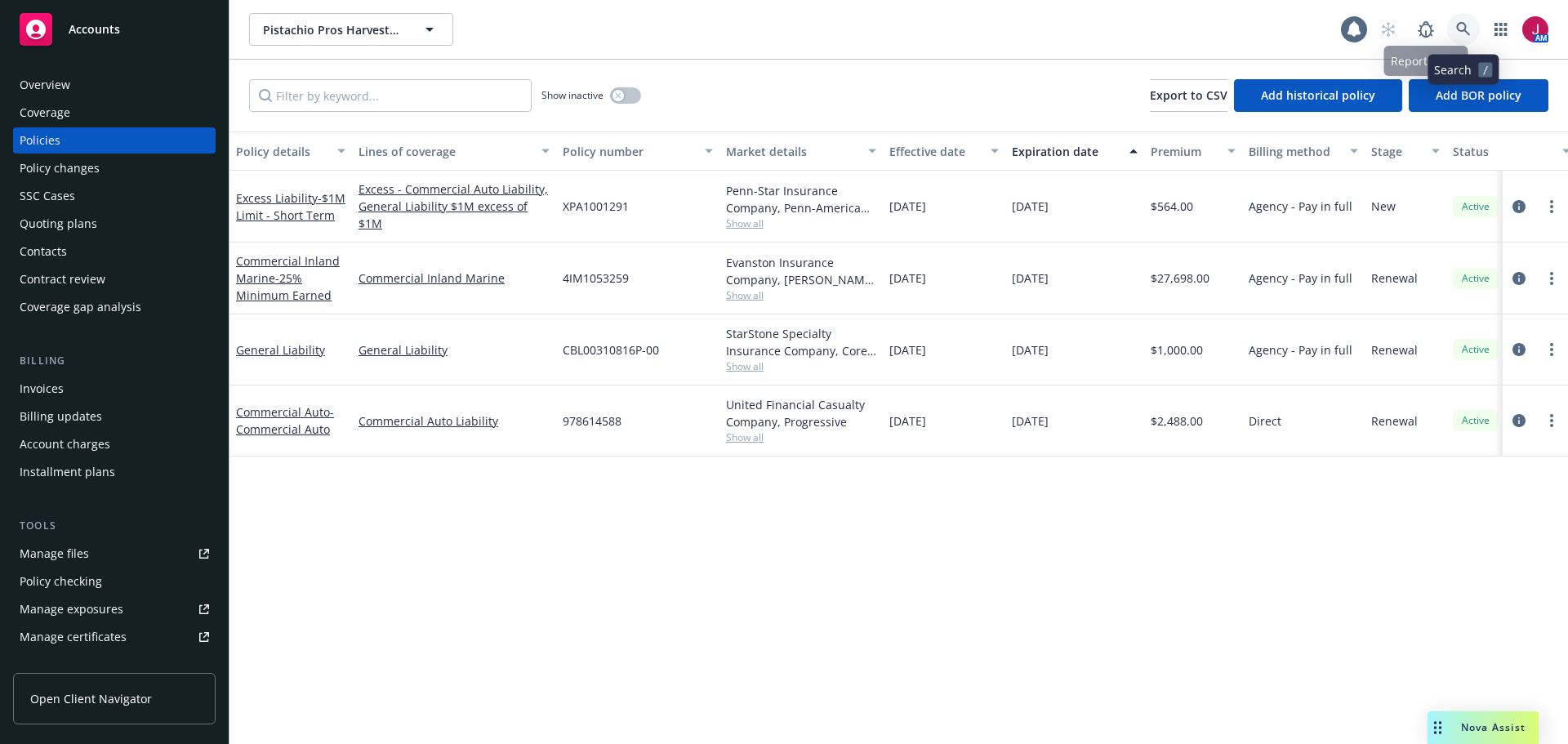
click at [1464, 25] on icon at bounding box center [1463, 30] width 14 height 14
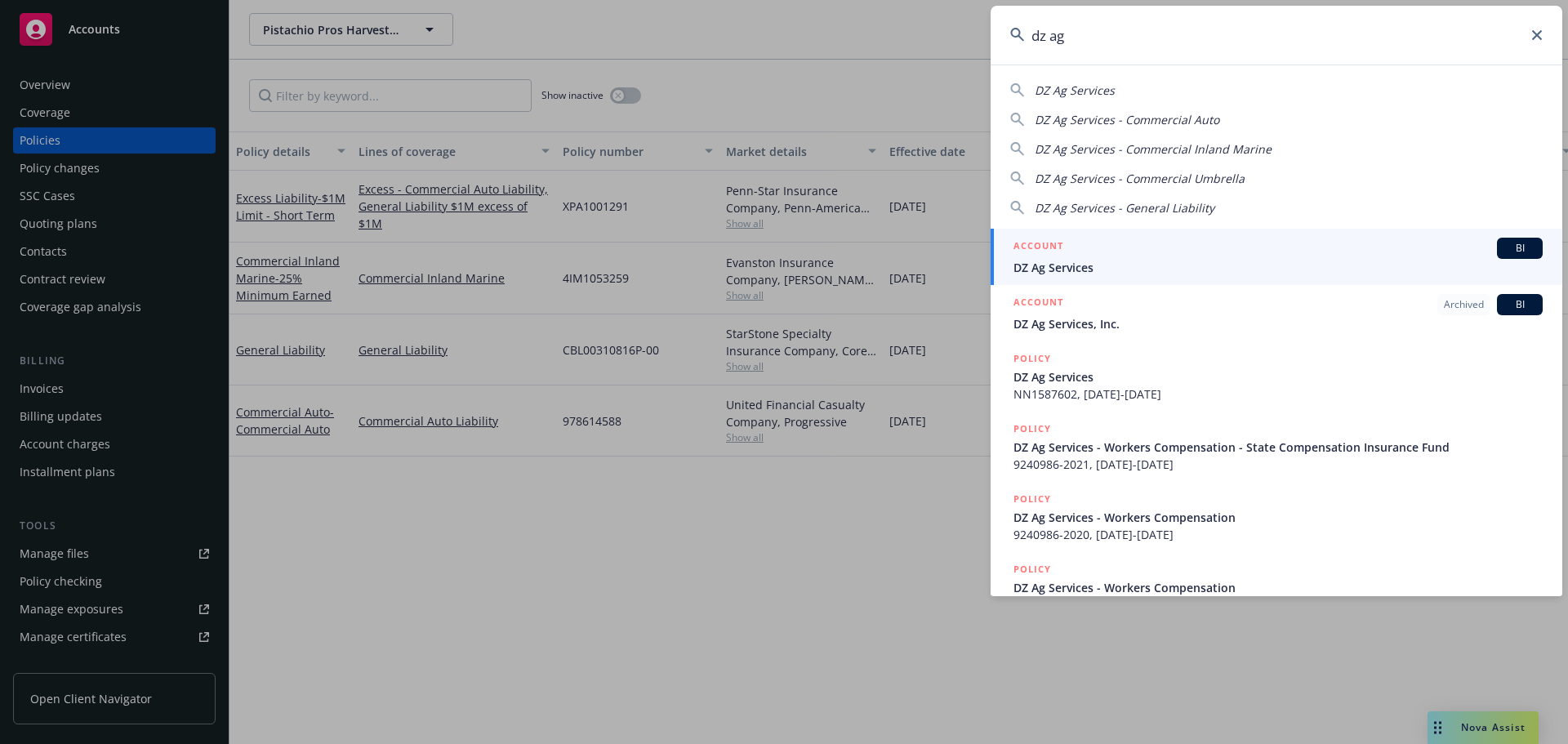
type input "dz ag"
click at [1304, 258] on div "ACCOUNT BI" at bounding box center [1278, 248] width 530 height 22
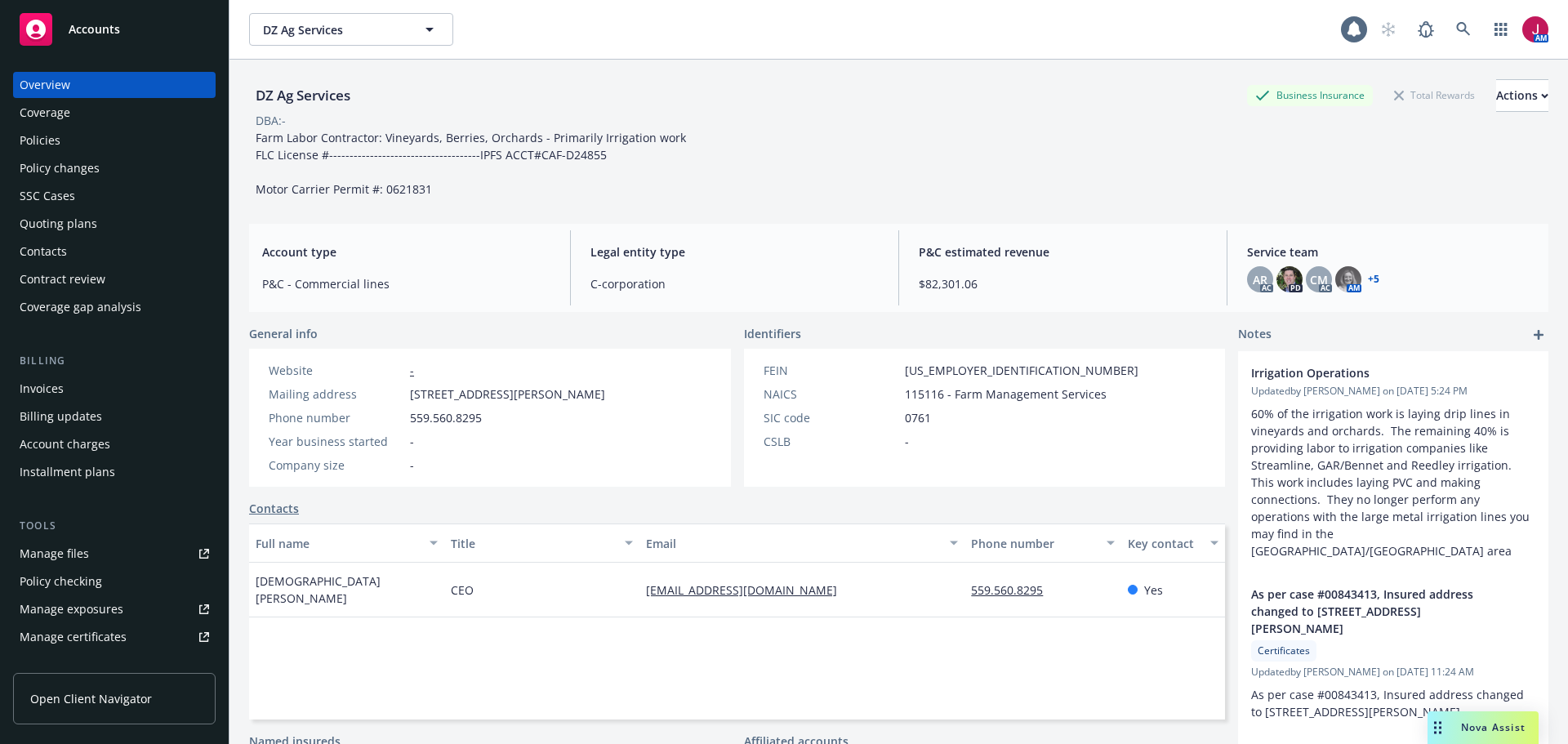
click at [68, 150] on div "Policies" at bounding box center [114, 140] width 189 height 26
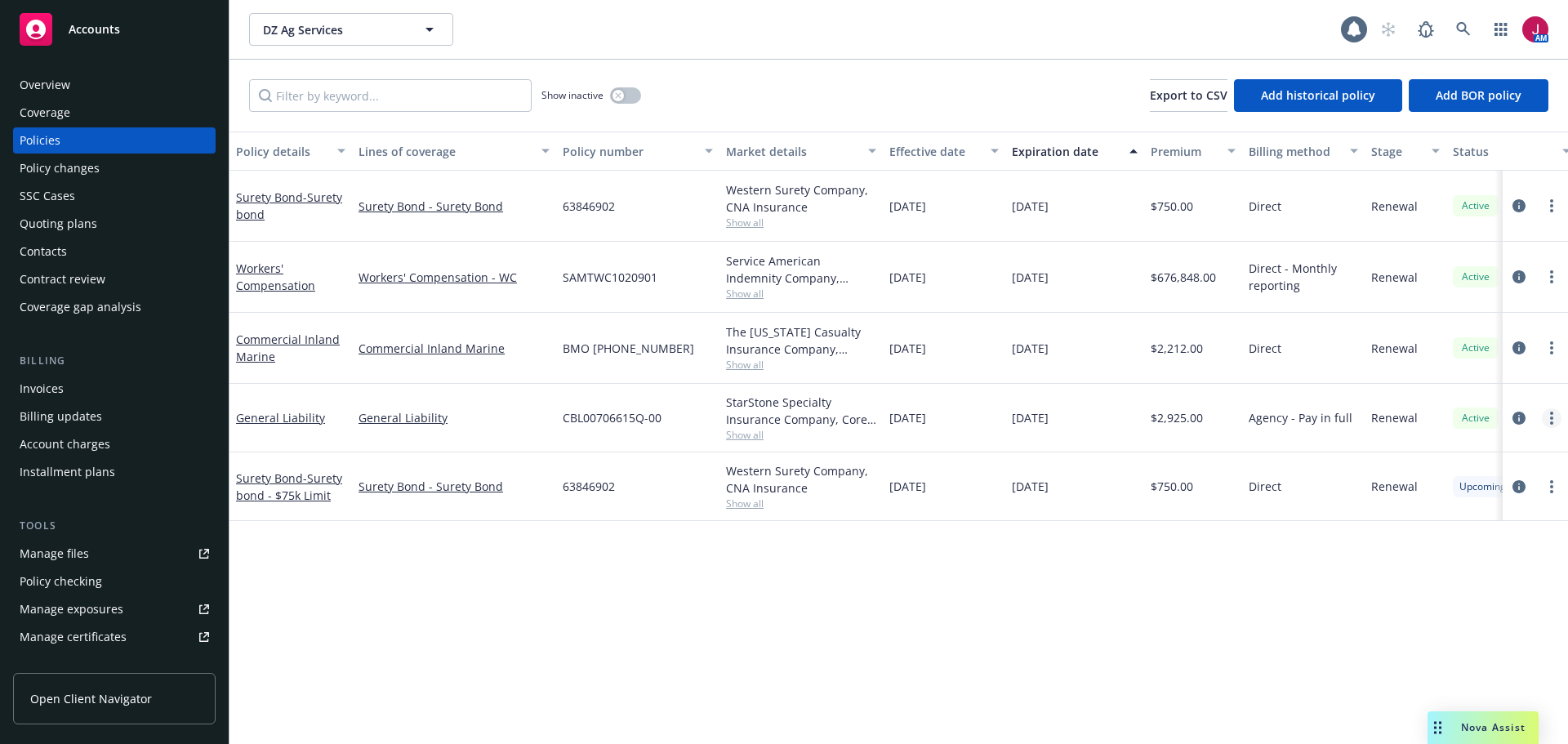
click at [1555, 411] on link "more" at bounding box center [1552, 419] width 20 height 20
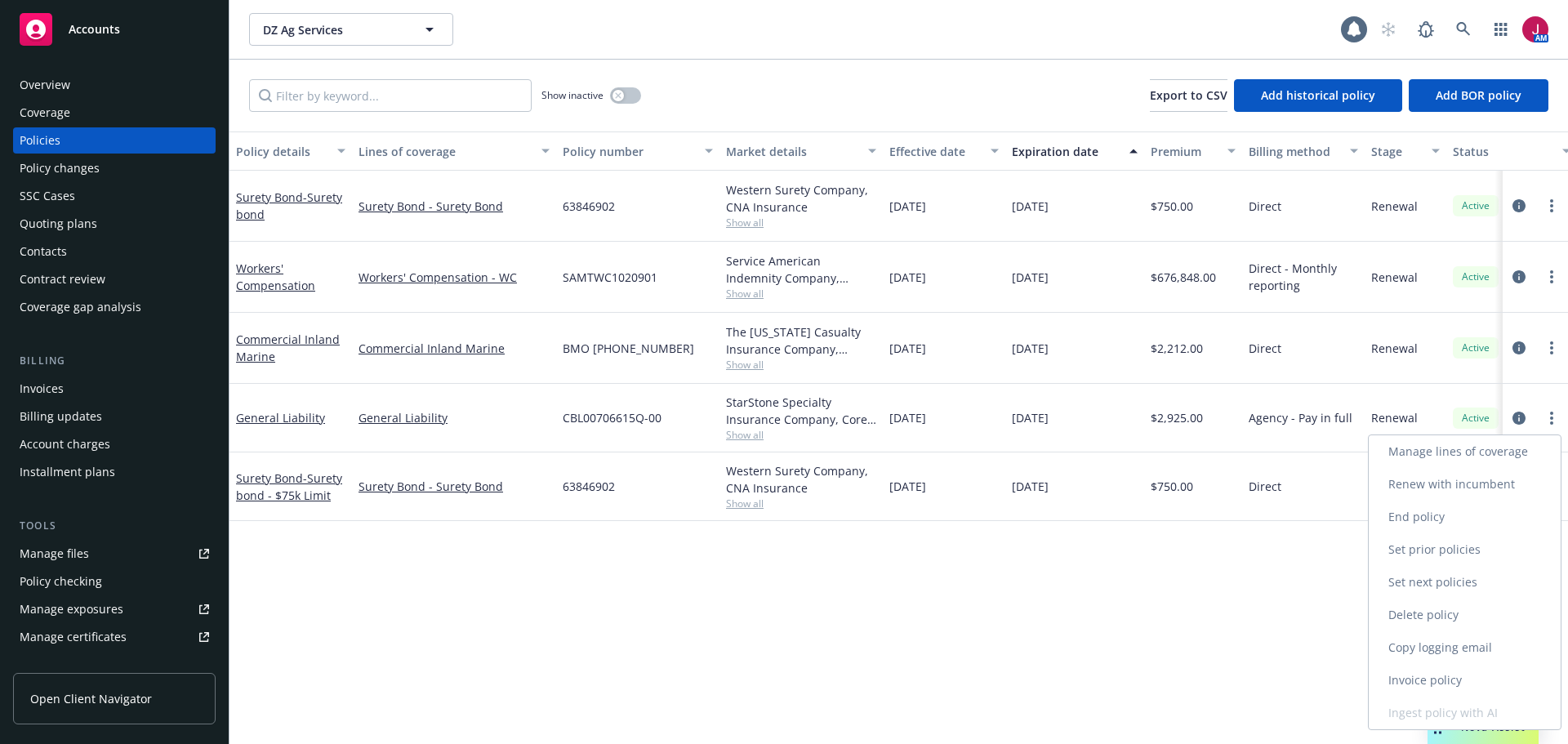
click at [1455, 652] on link "Copy logging email" at bounding box center [1465, 648] width 192 height 32
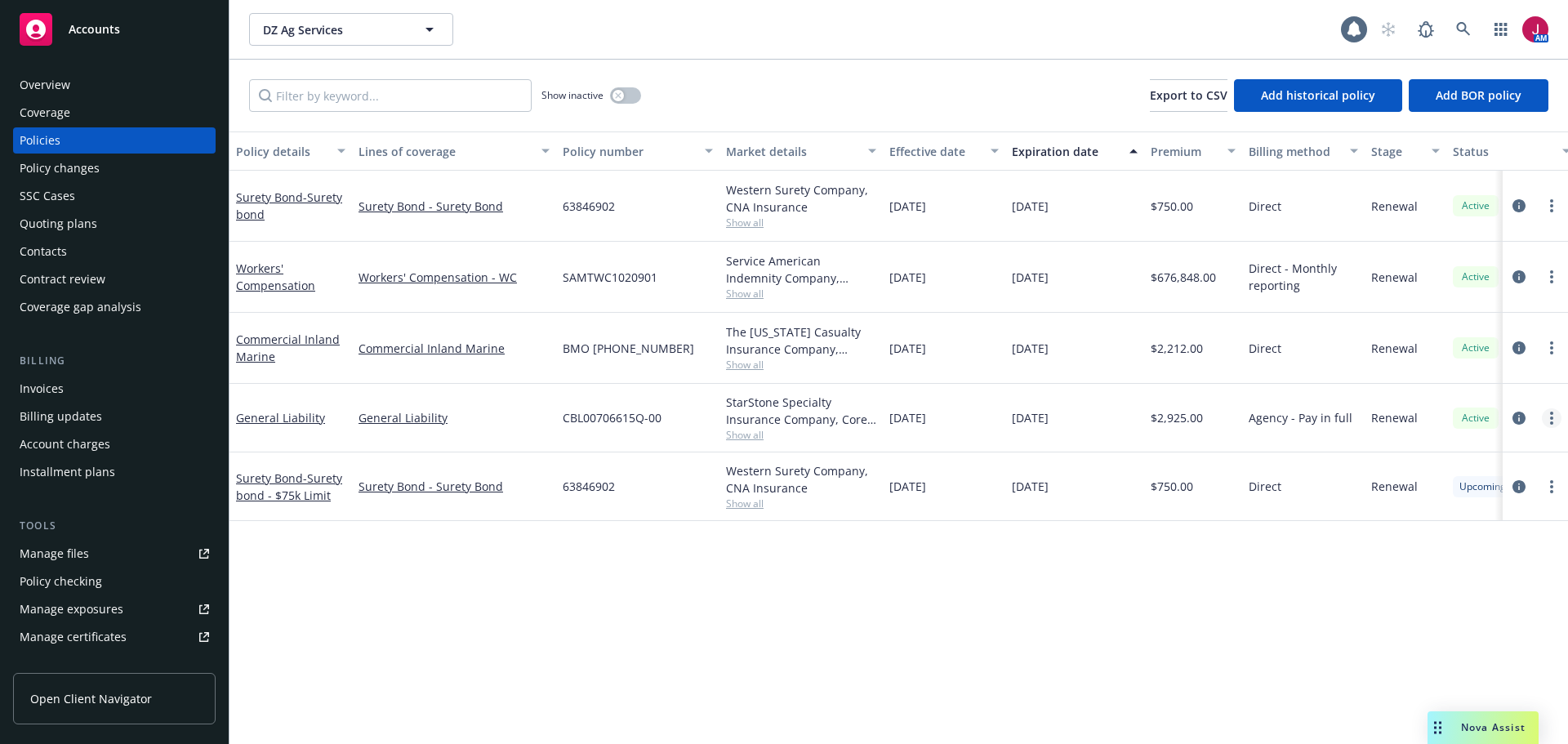
click at [1552, 421] on circle "more" at bounding box center [1552, 423] width 4 height 4
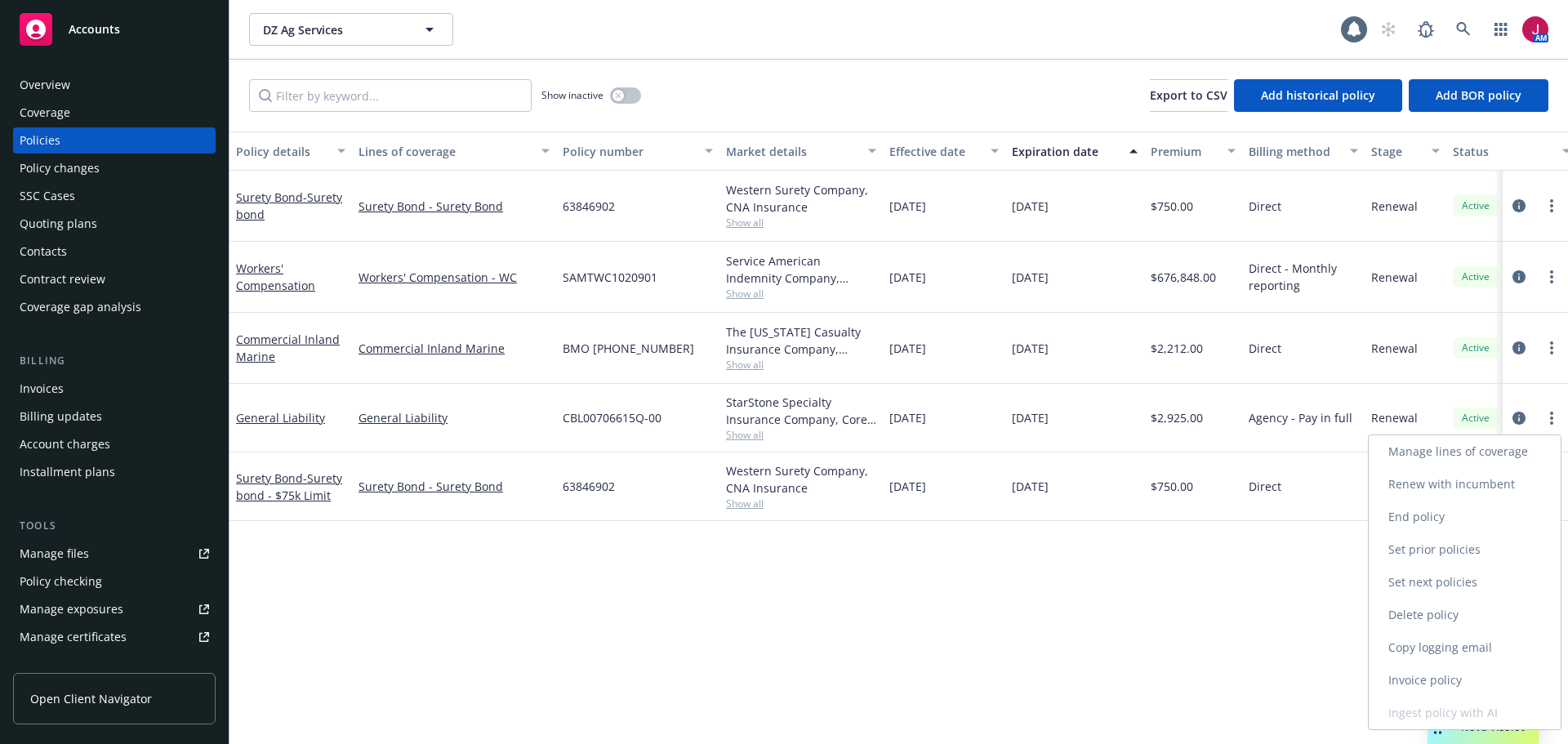
drag, startPoint x: 1427, startPoint y: 652, endPoint x: 1404, endPoint y: 619, distance: 40.2
click at [1427, 652] on link "Copy logging email" at bounding box center [1465, 648] width 192 height 32
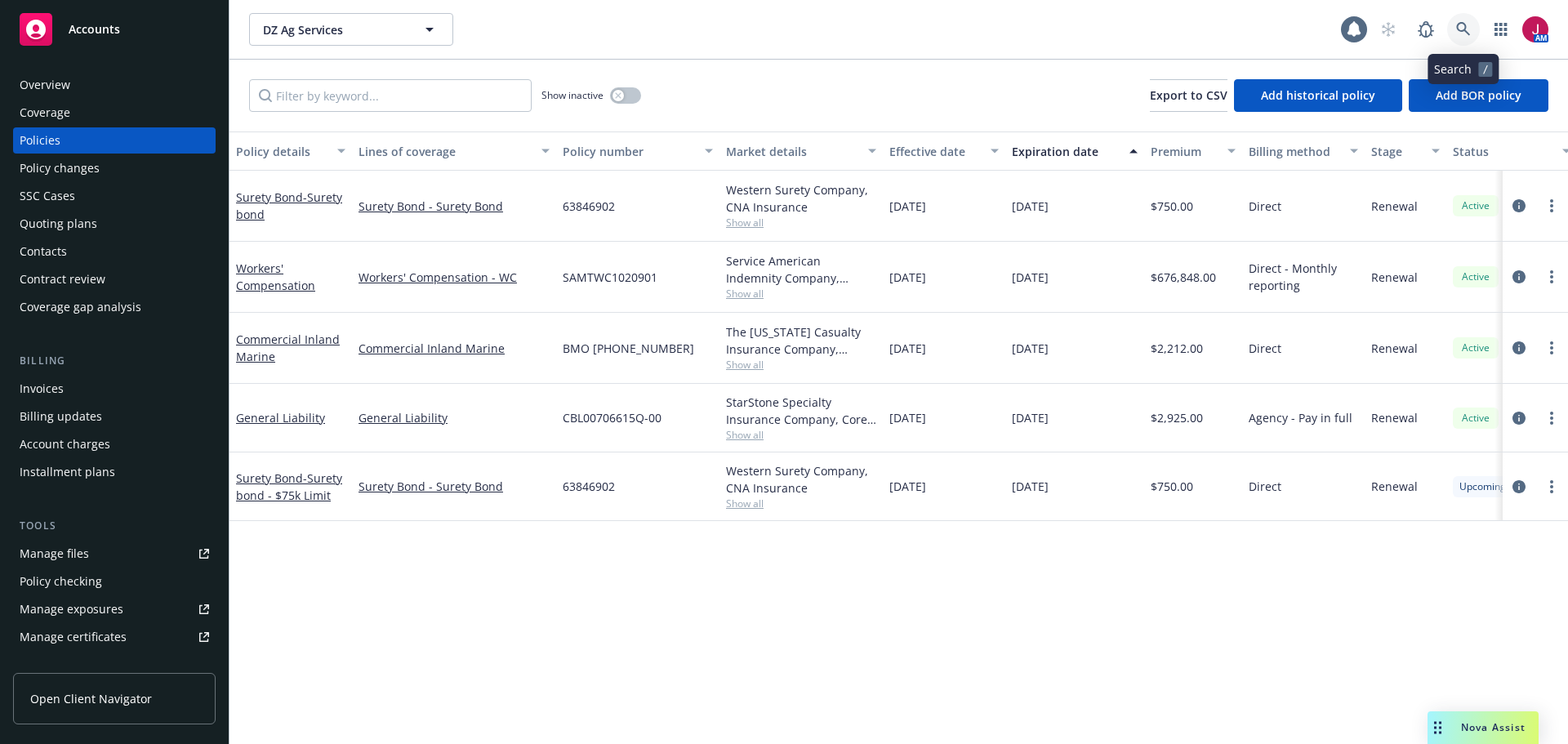
click at [1464, 30] on icon at bounding box center [1462, 29] width 13 height 13
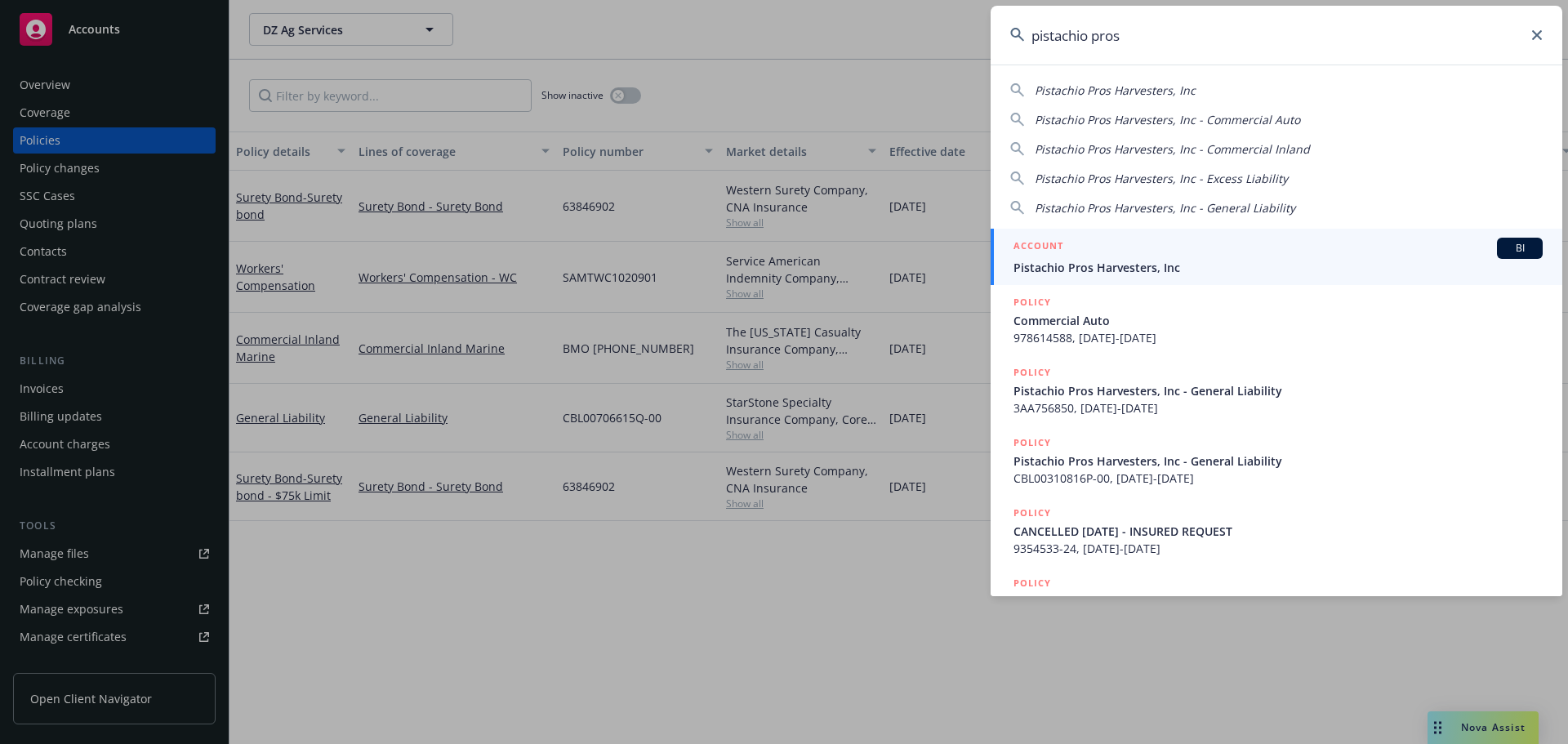
type input "pistachio pros"
click at [1283, 239] on div "ACCOUNT BI" at bounding box center [1278, 248] width 530 height 22
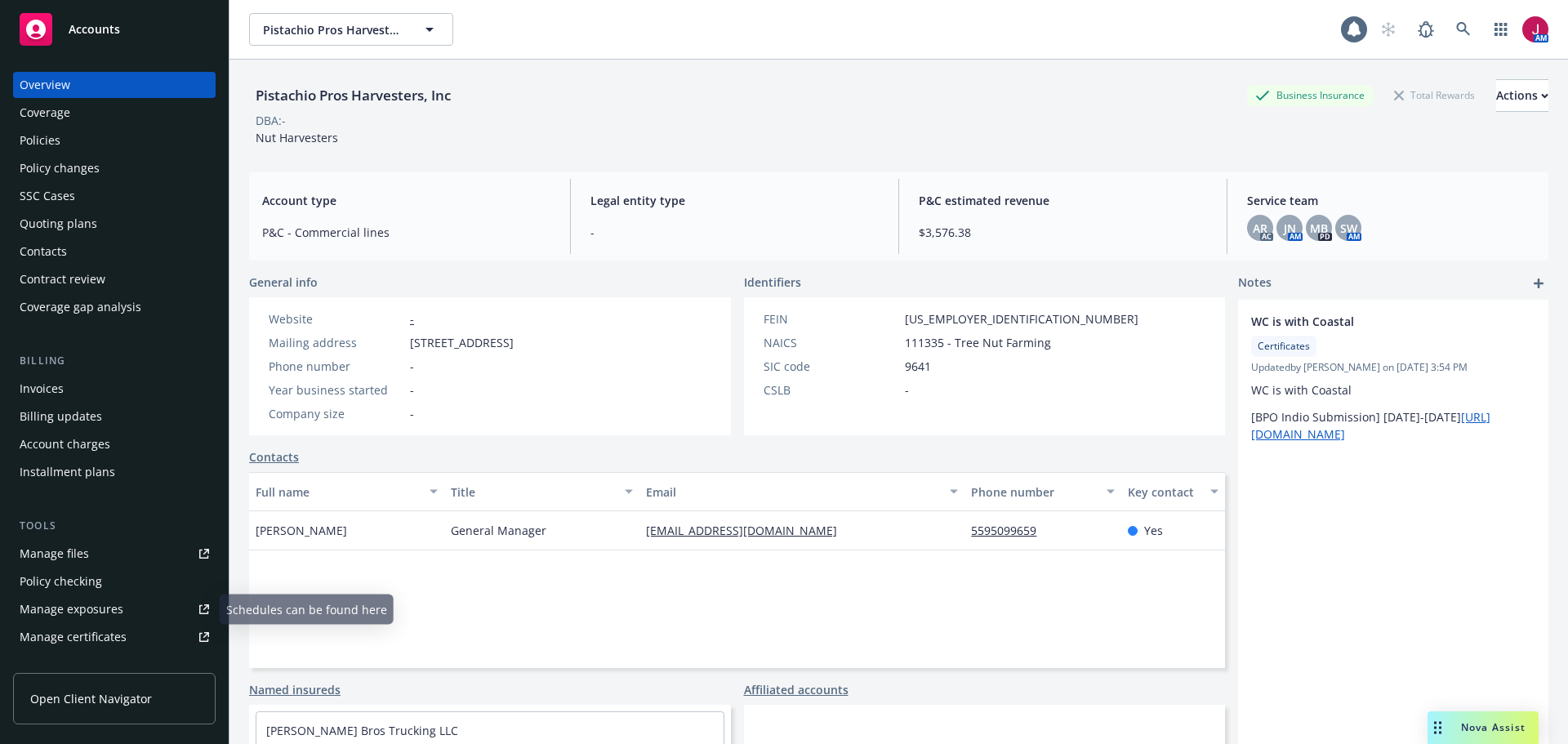
click at [125, 635] on link "Manage certificates" at bounding box center [115, 636] width 202 height 26
click at [1456, 36] on icon at bounding box center [1463, 30] width 14 height 14
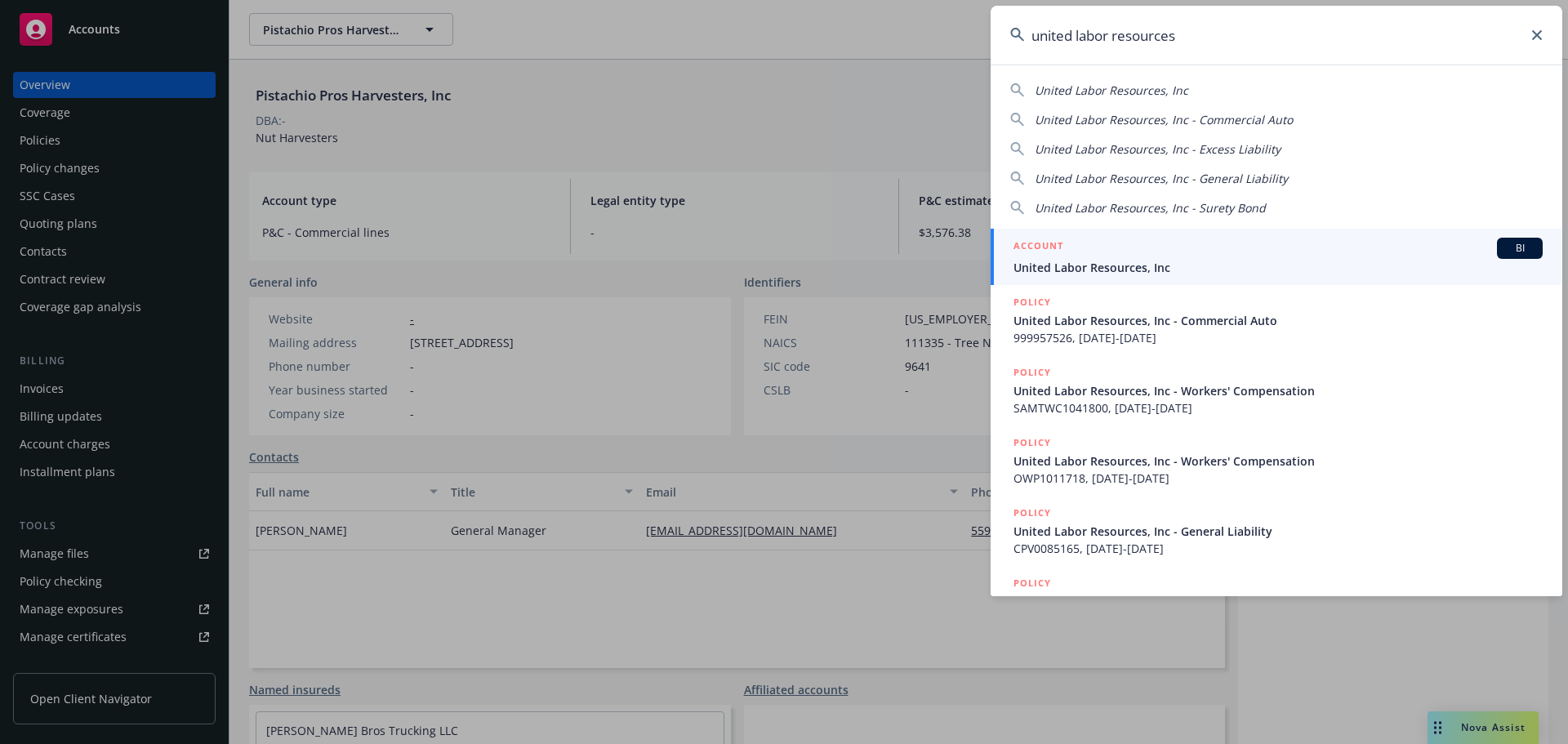
type input "united labor resources"
click at [1297, 269] on span "United Labor Resources, Inc" at bounding box center [1278, 267] width 530 height 17
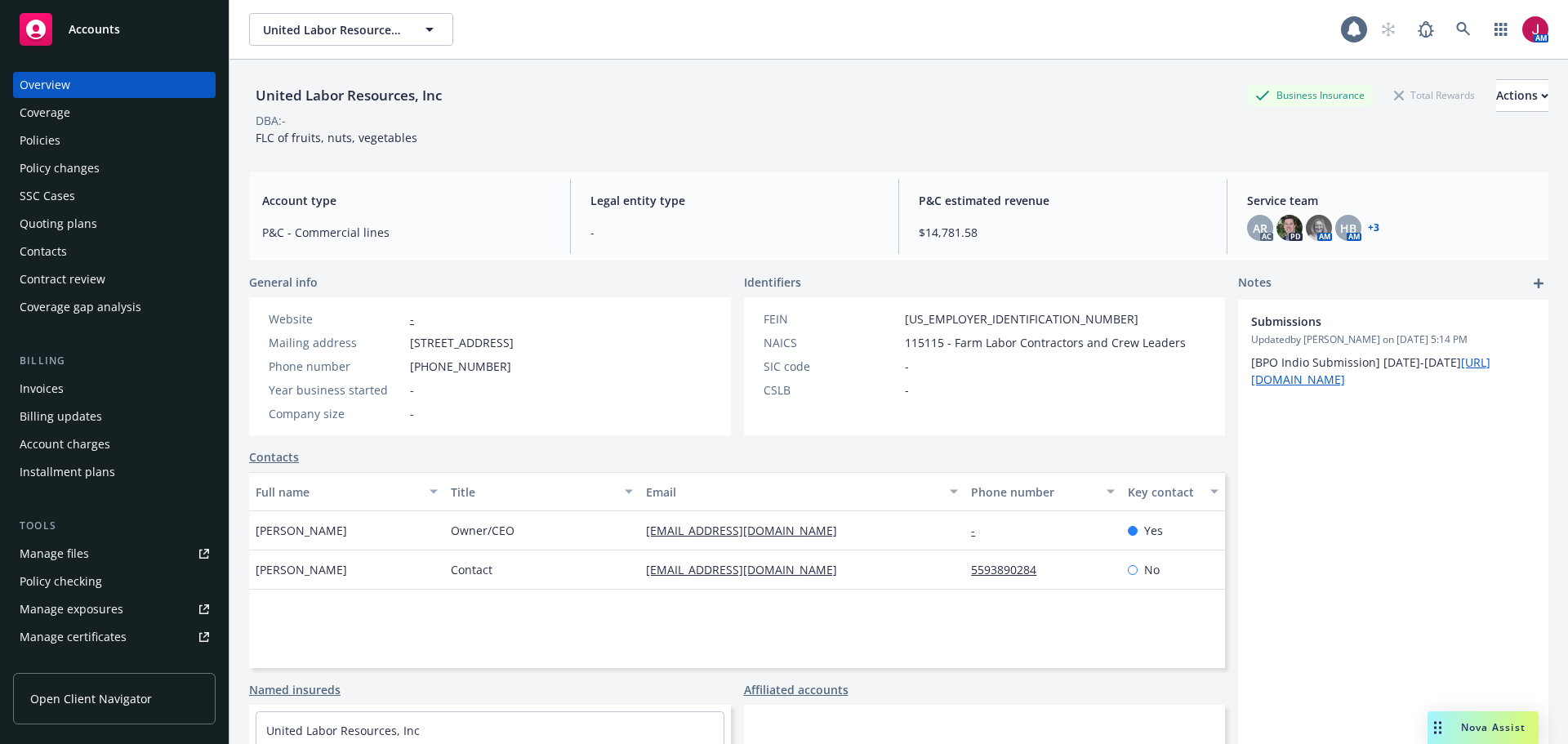
click at [47, 229] on div "Quoting plans" at bounding box center [58, 223] width 78 height 26
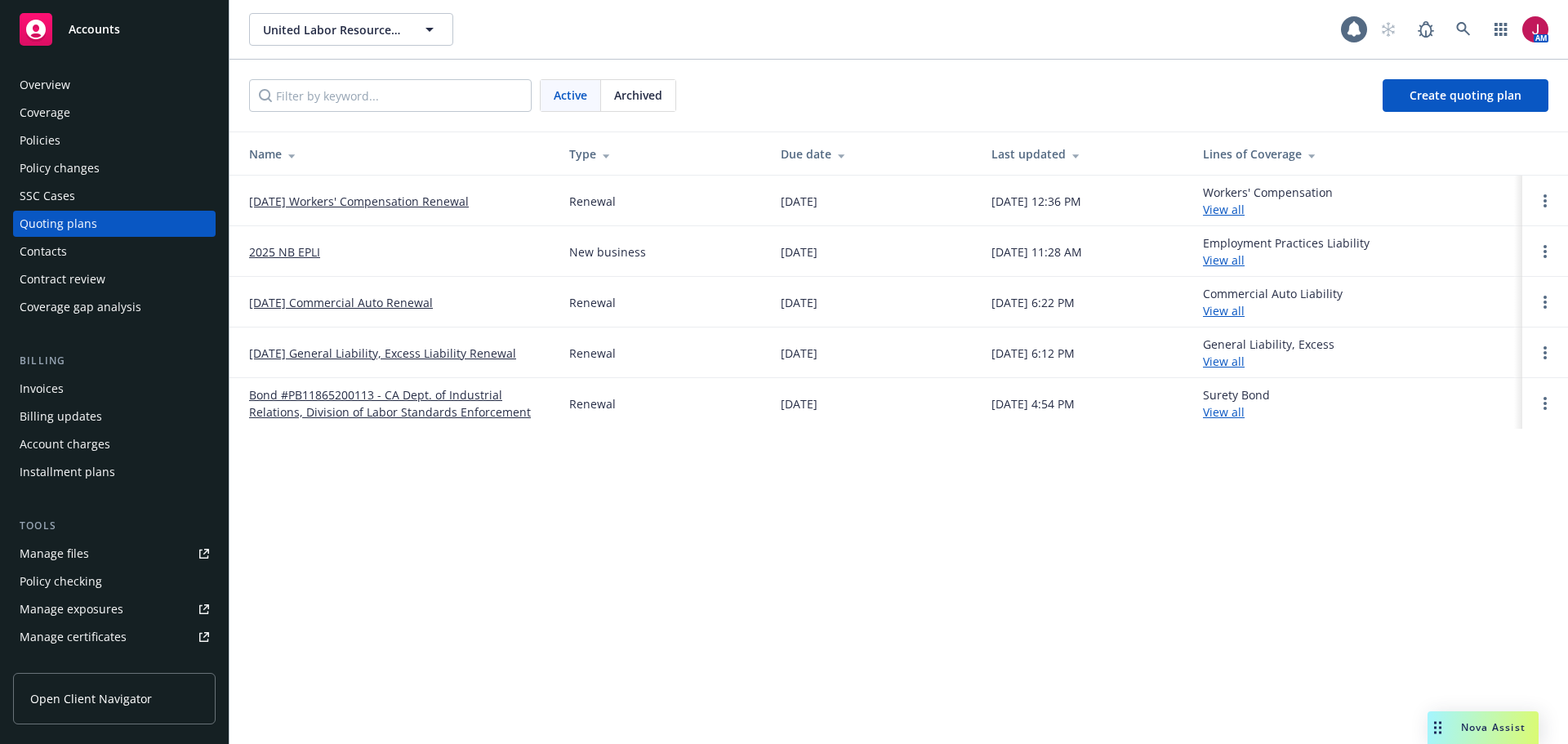
click at [295, 255] on link "2025 NB EPLI" at bounding box center [284, 252] width 71 height 17
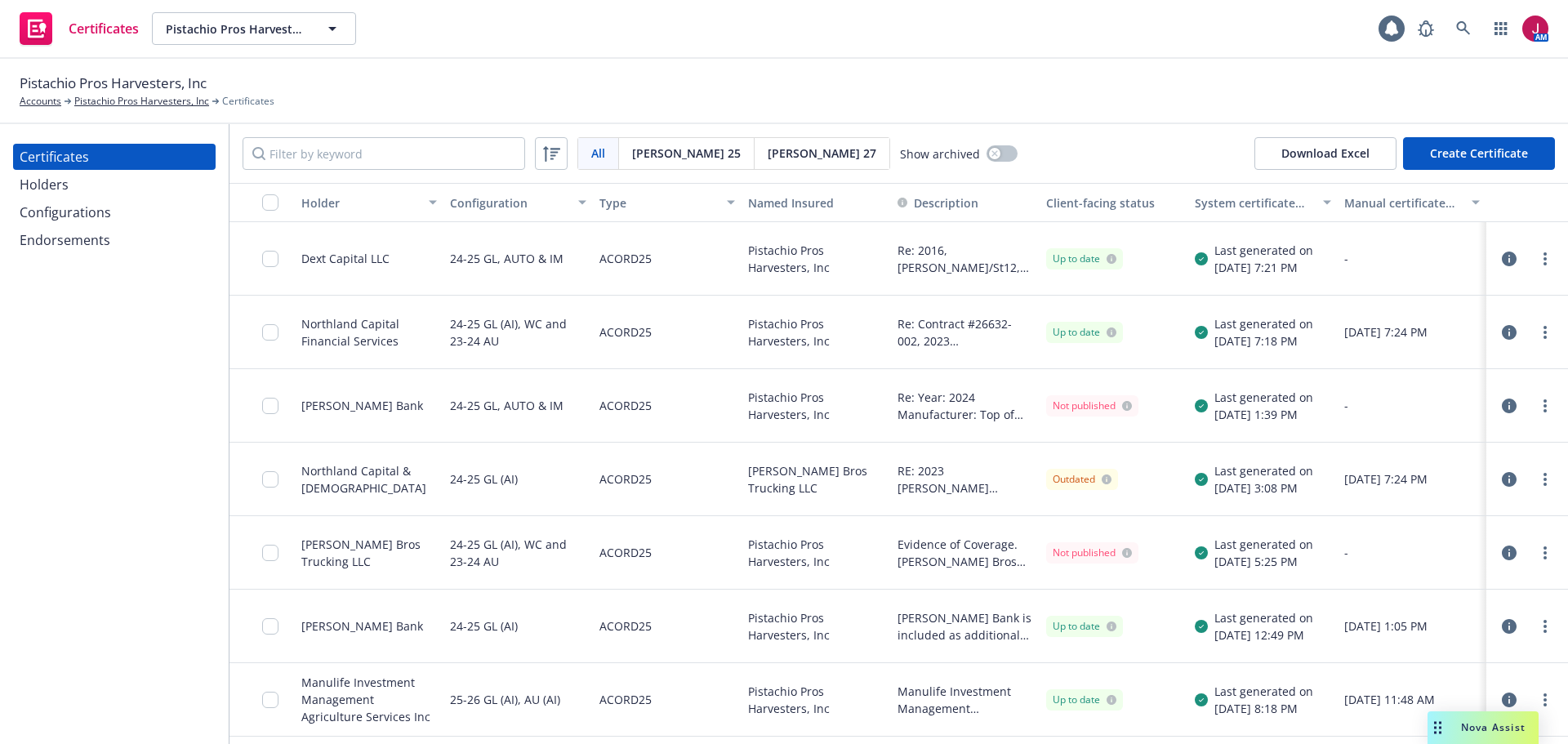
click at [1245, 203] on div "System certificate last generated" at bounding box center [1254, 203] width 117 height 17
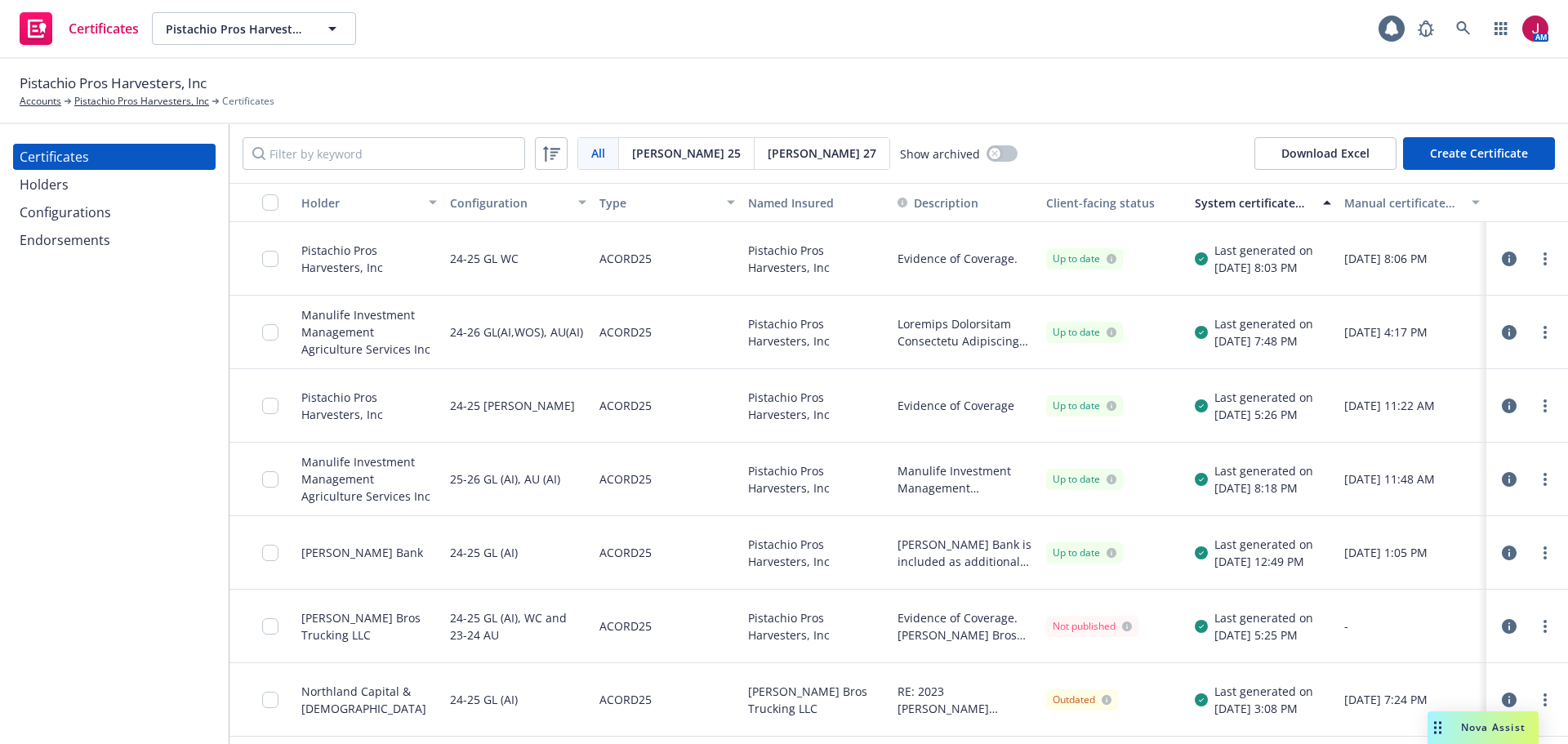
click at [1258, 203] on div "System certificate last generated" at bounding box center [1254, 203] width 117 height 17
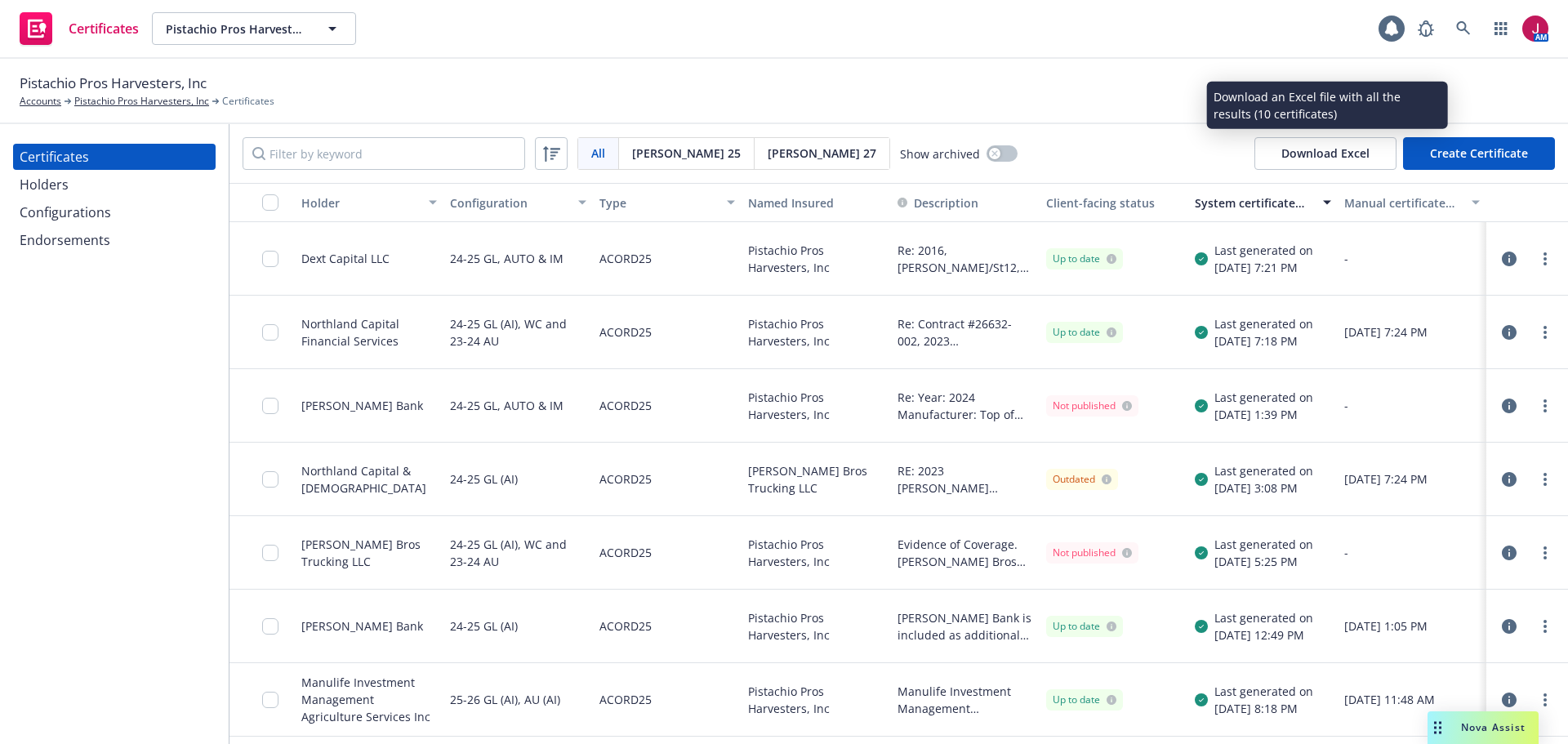
click at [1371, 153] on button "Download Excel" at bounding box center [1325, 153] width 142 height 32
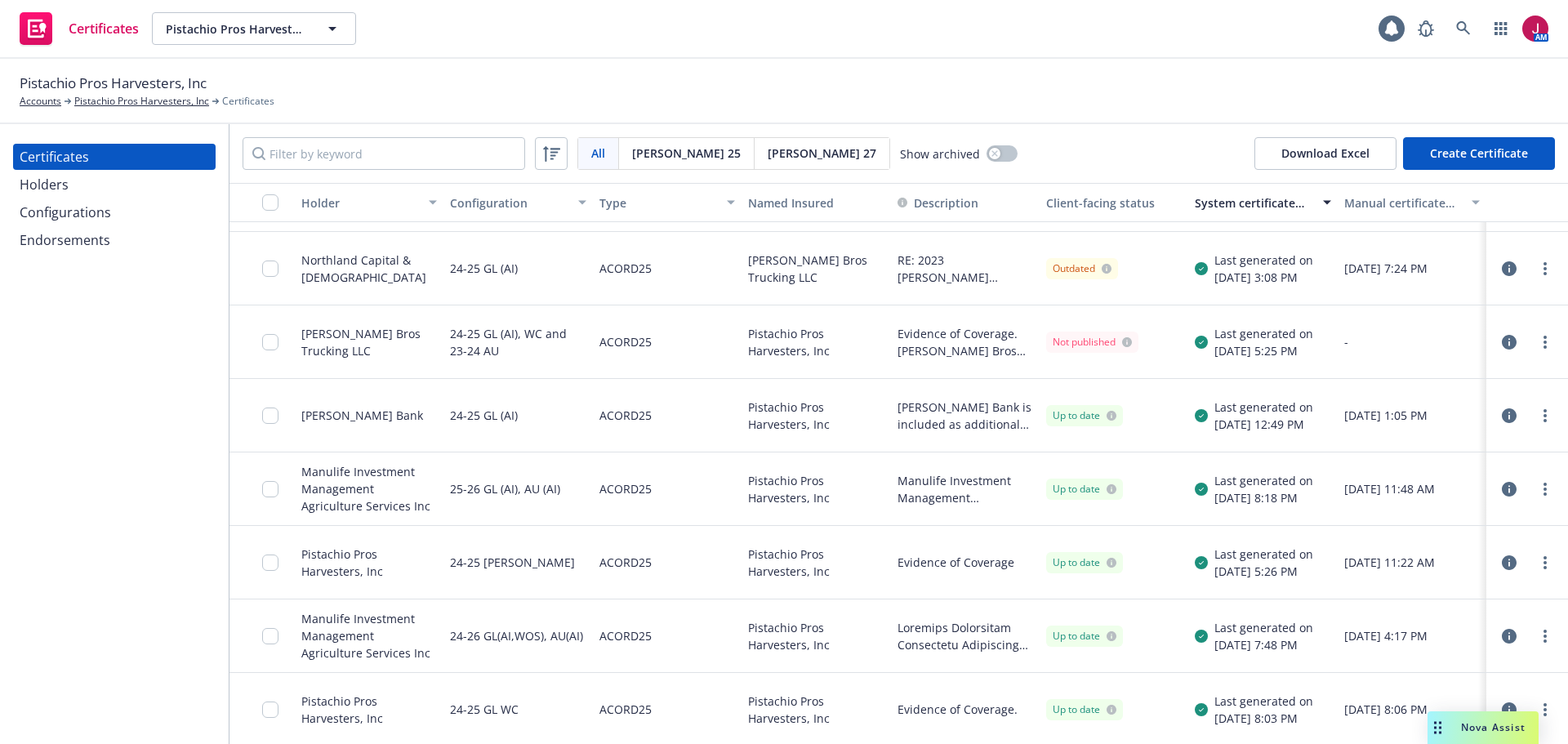
scroll to position [213, 0]
